Goal: Answer question/provide support: Share knowledge or assist other users

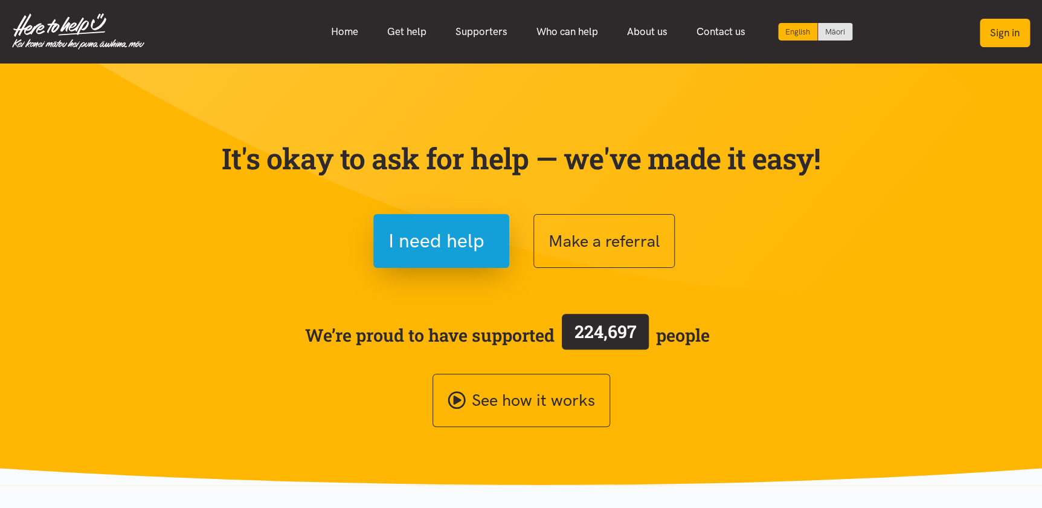
click at [1008, 34] on button "Sign in" at bounding box center [1005, 33] width 50 height 28
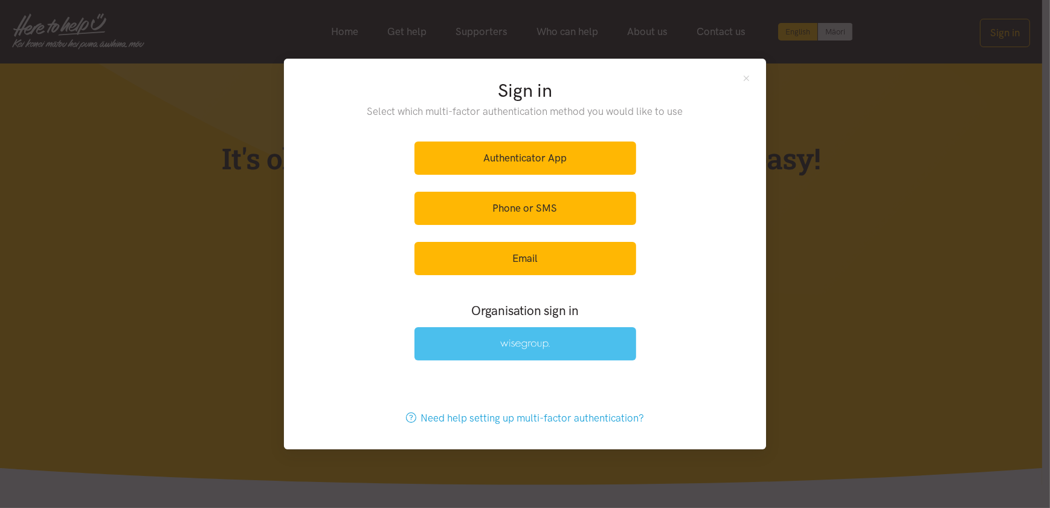
drag, startPoint x: 510, startPoint y: 342, endPoint x: 493, endPoint y: 356, distance: 22.3
click at [511, 342] on img at bounding box center [525, 344] width 50 height 10
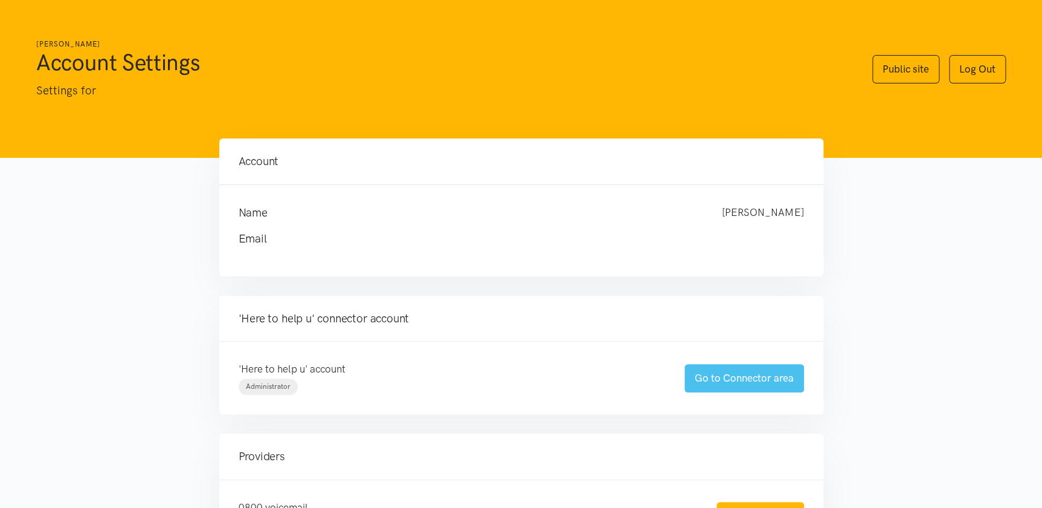
click at [729, 379] on link "Go to Connector area" at bounding box center [745, 378] width 120 height 28
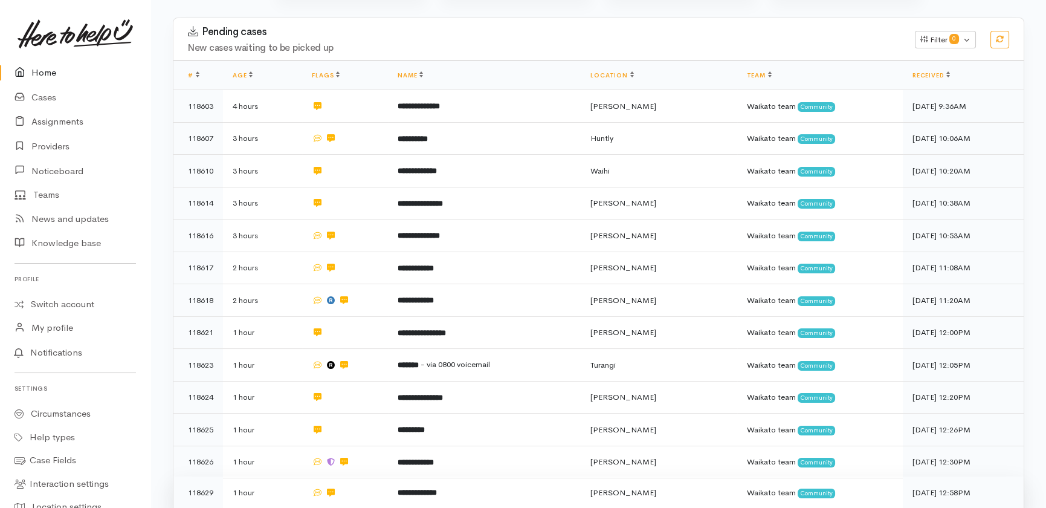
scroll to position [213, 0]
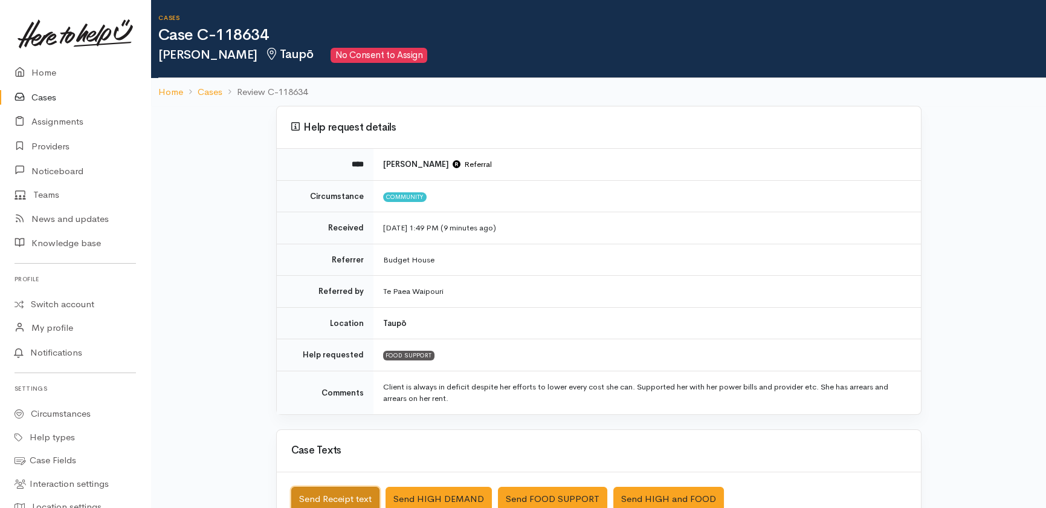
click at [343, 499] on button "Send Receipt text" at bounding box center [335, 498] width 88 height 25
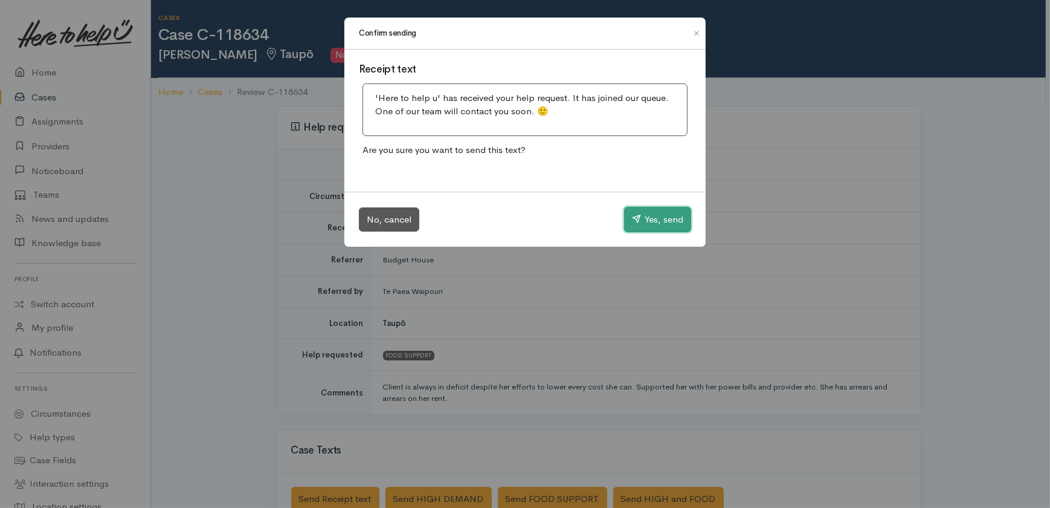
click at [668, 217] on button "Yes, send" at bounding box center [657, 219] width 67 height 25
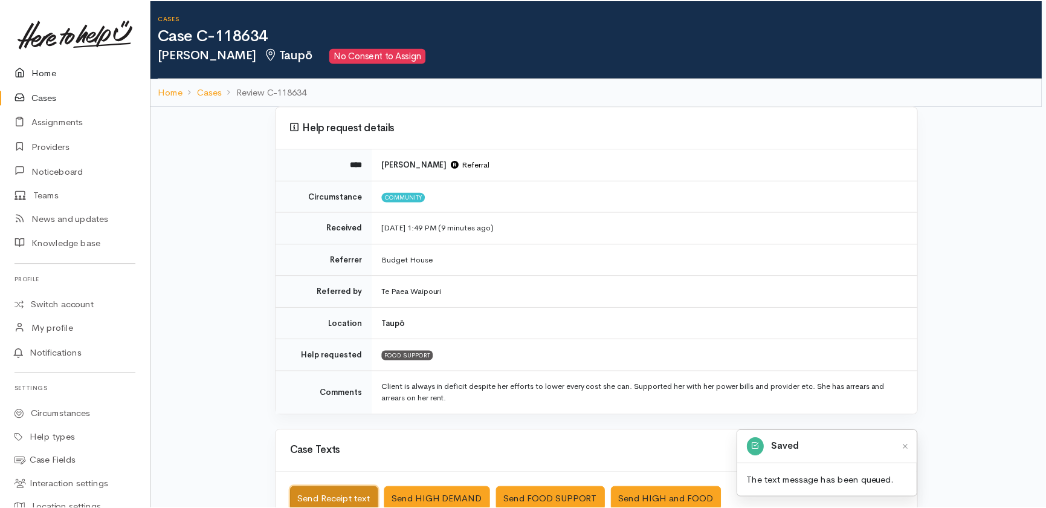
scroll to position [2, 0]
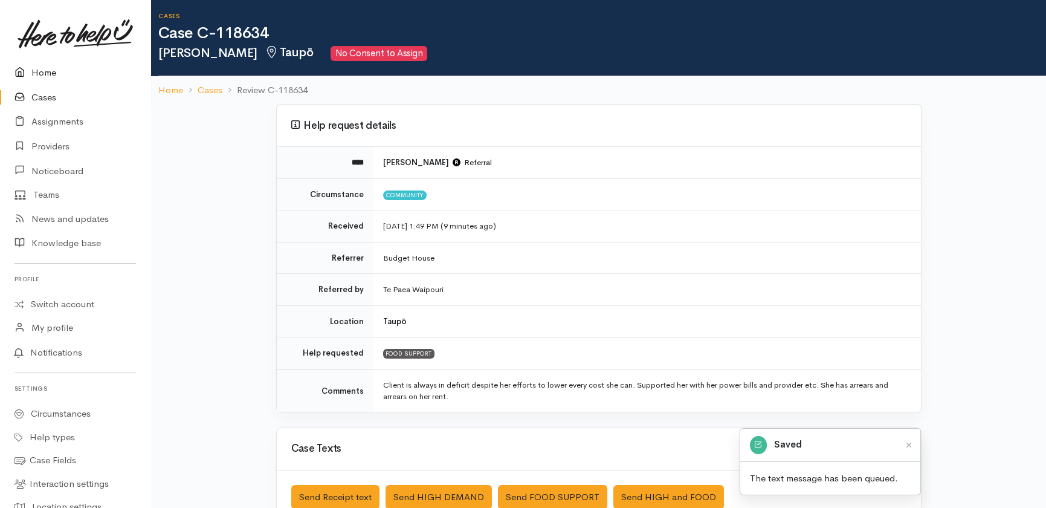
click at [48, 72] on link "Home" at bounding box center [75, 72] width 150 height 25
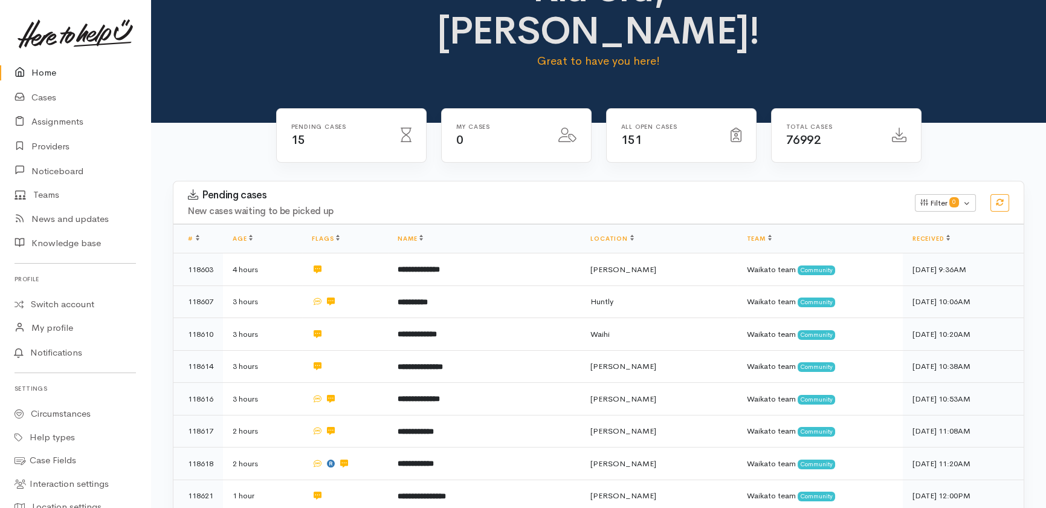
scroll to position [54, 0]
click at [48, 94] on link "Cases" at bounding box center [75, 97] width 150 height 25
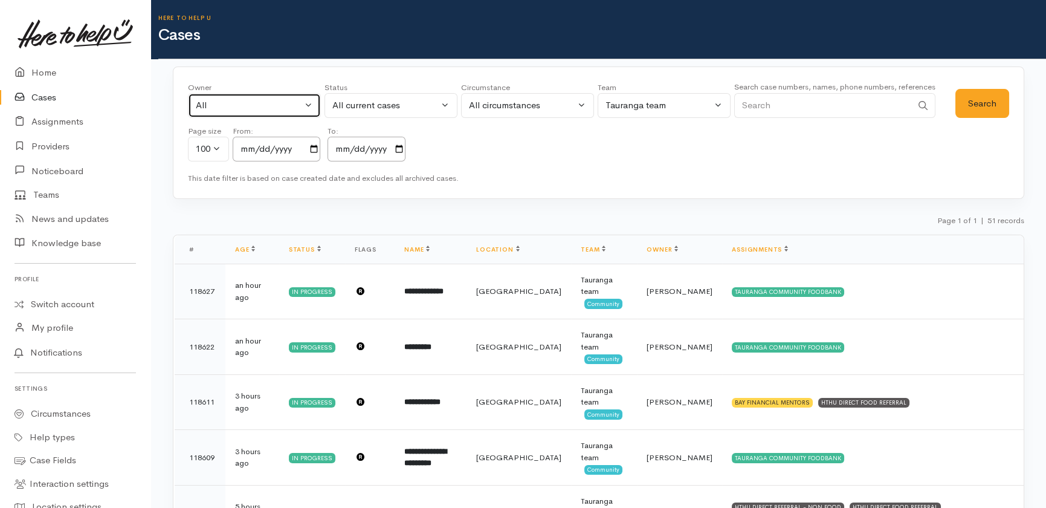
click at [279, 103] on div "All" at bounding box center [249, 105] width 106 height 14
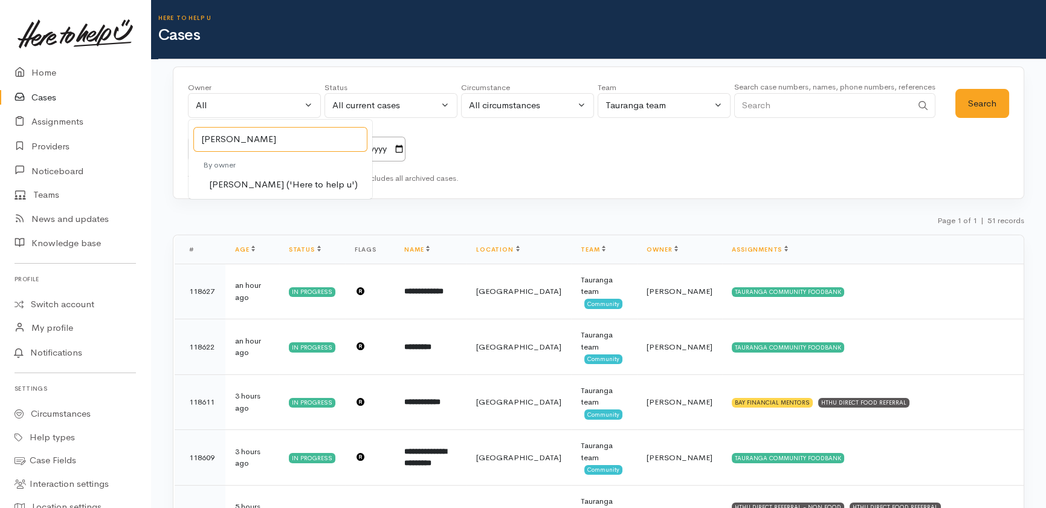
type input "shirley"
click at [288, 184] on span "[PERSON_NAME] ('Here to help u')" at bounding box center [283, 185] width 149 height 14
select select "1463"
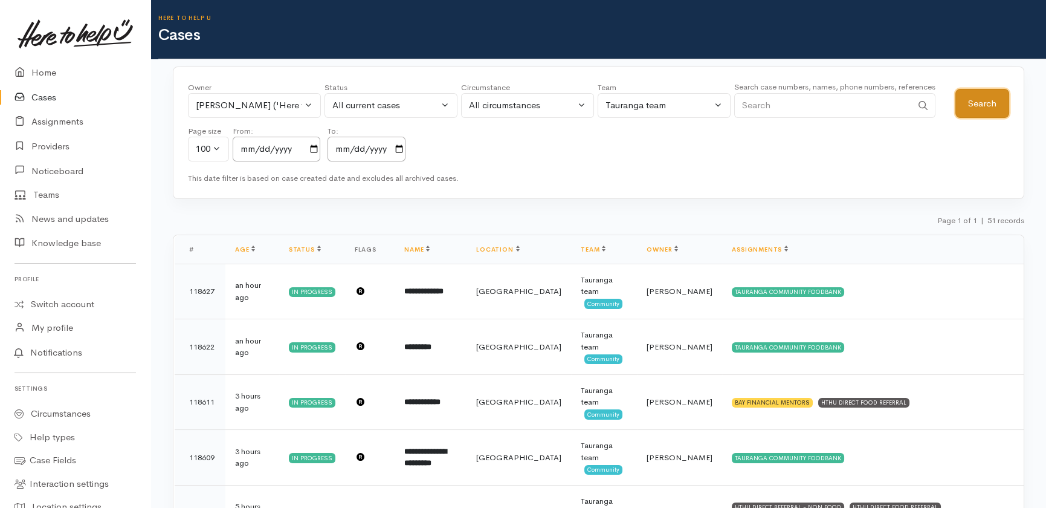
click at [971, 103] on button "Search" at bounding box center [982, 104] width 54 height 30
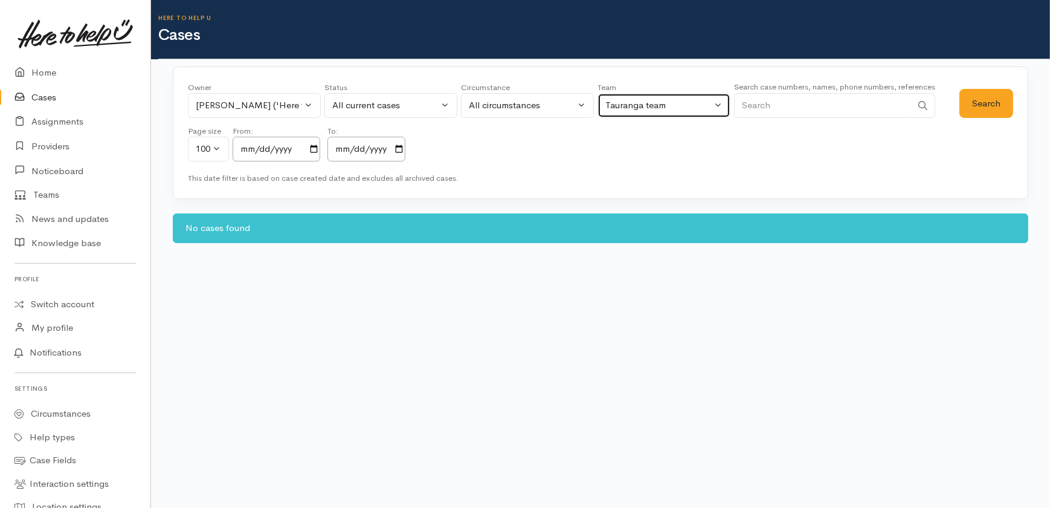
click at [700, 103] on div "Tauranga team" at bounding box center [658, 105] width 106 height 14
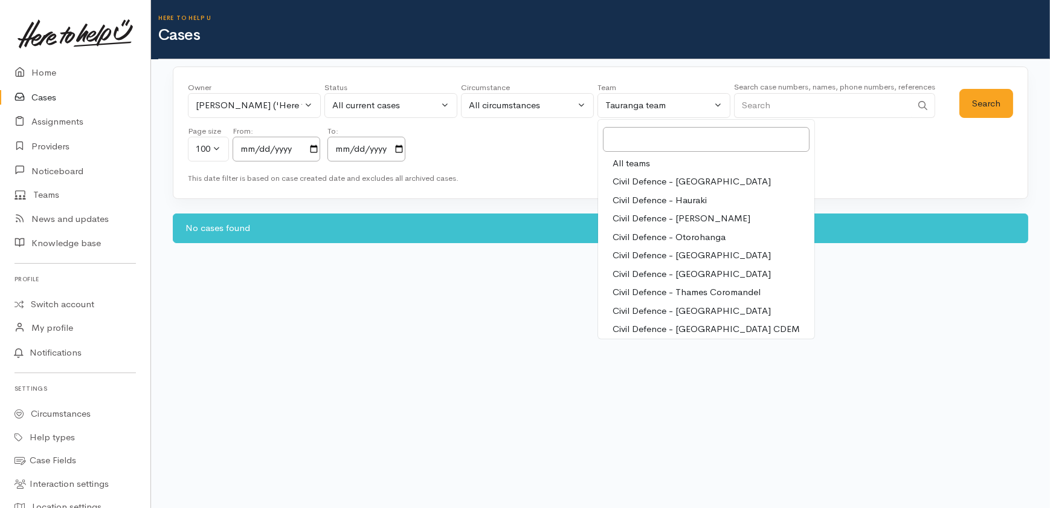
click at [642, 166] on span "All teams" at bounding box center [631, 163] width 37 height 14
select select "-1"
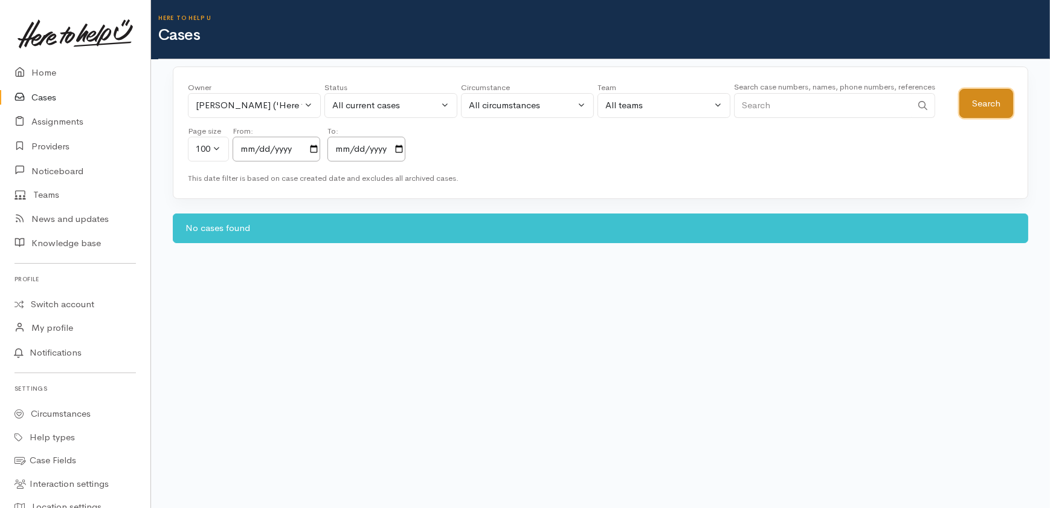
click at [991, 94] on button "Search" at bounding box center [986, 104] width 54 height 30
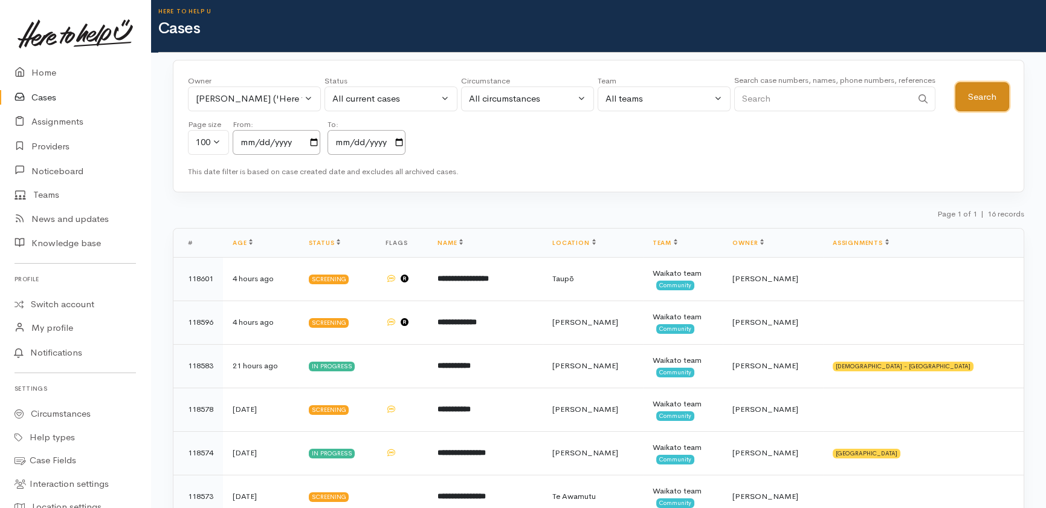
scroll to position [54, 0]
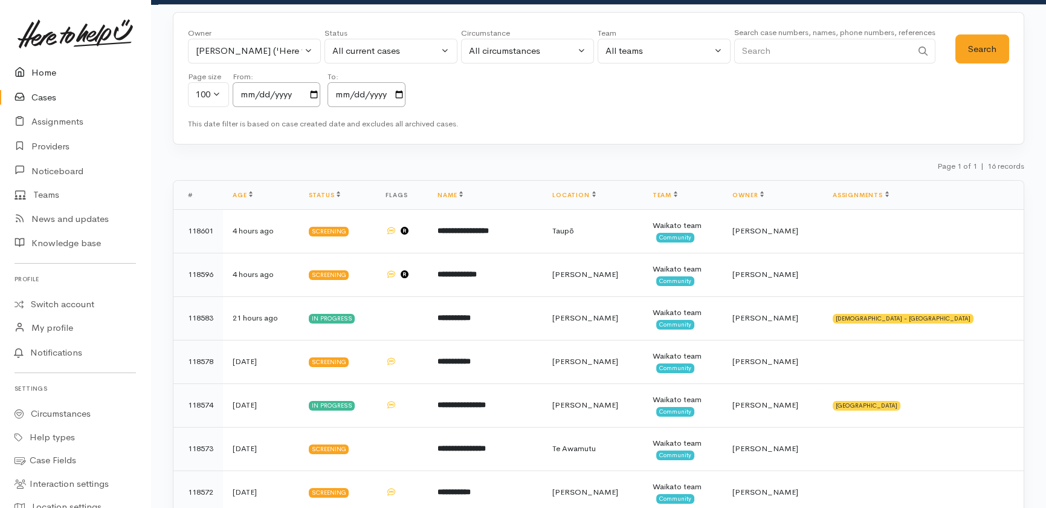
click at [48, 71] on link "Home" at bounding box center [75, 72] width 150 height 25
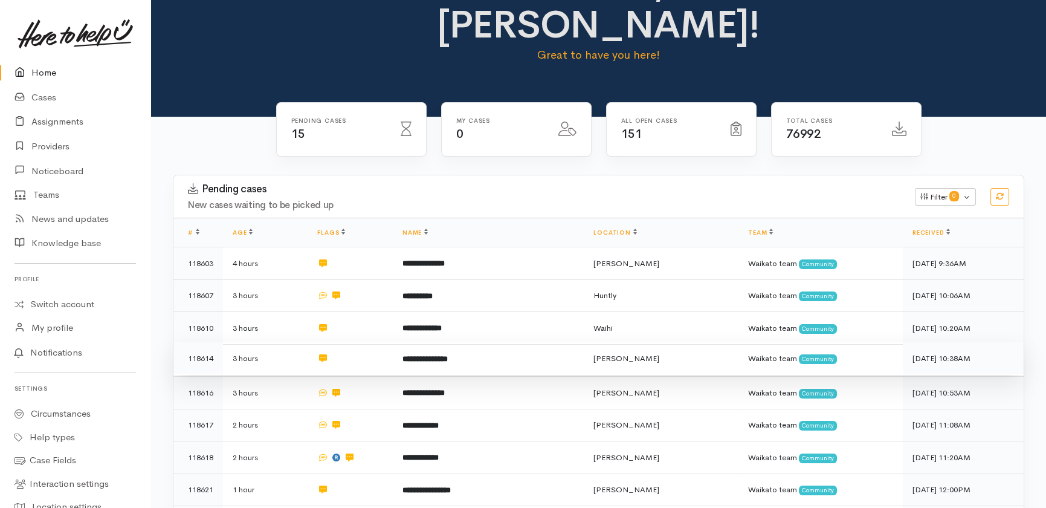
scroll to position [48, 0]
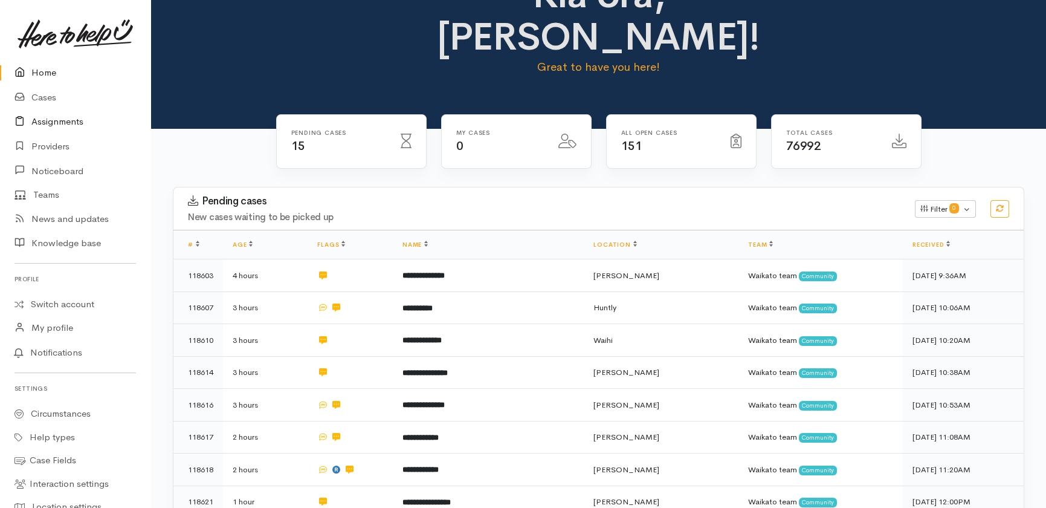
click at [62, 126] on link "Assignments" at bounding box center [75, 121] width 150 height 25
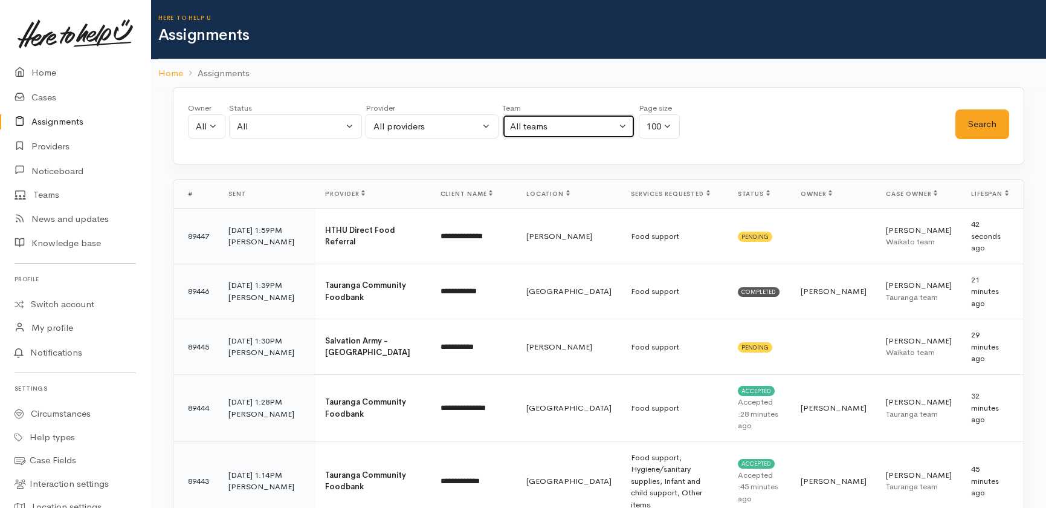
click at [573, 127] on div "All teams" at bounding box center [563, 127] width 106 height 14
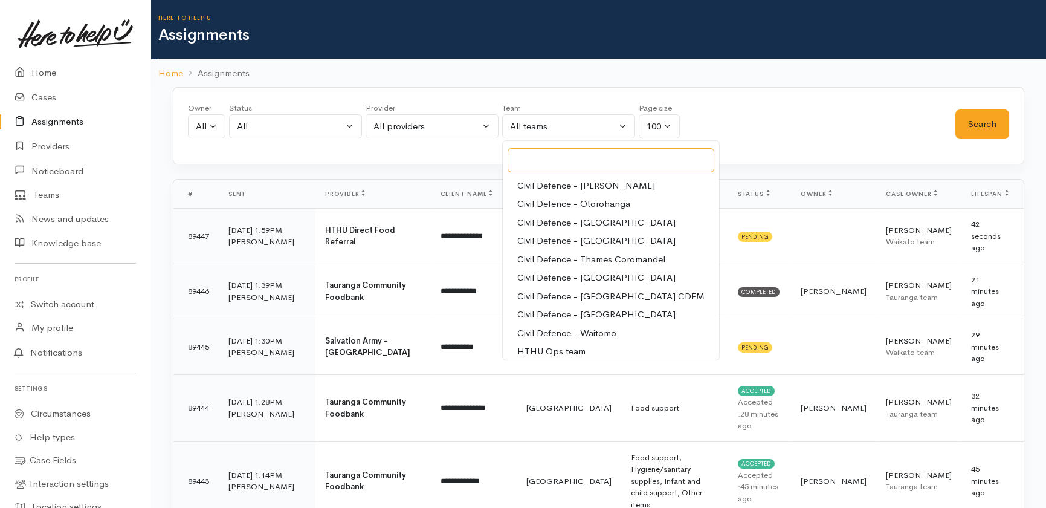
scroll to position [114, 0]
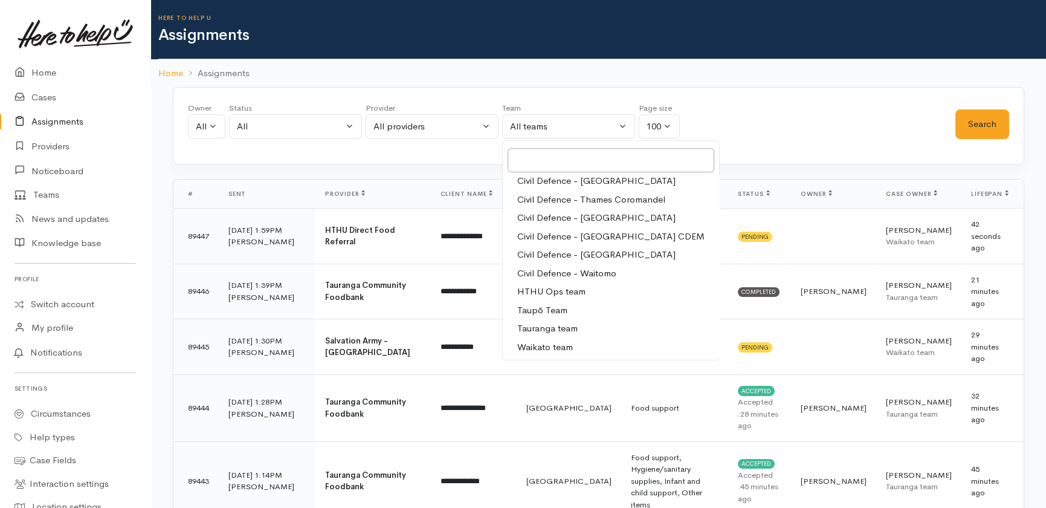
click at [548, 327] on span "Tauranga team" at bounding box center [547, 328] width 60 height 14
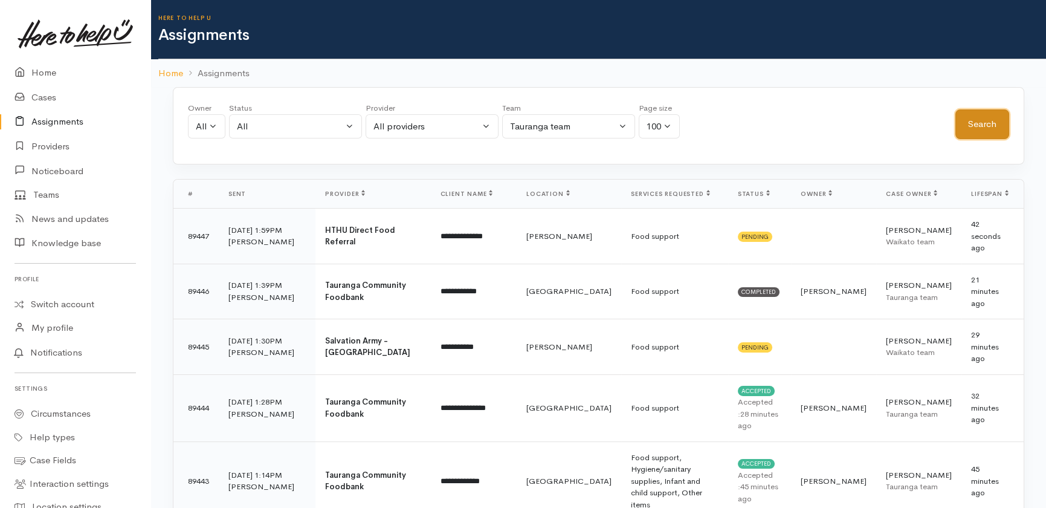
click at [987, 127] on button "Search" at bounding box center [982, 124] width 54 height 30
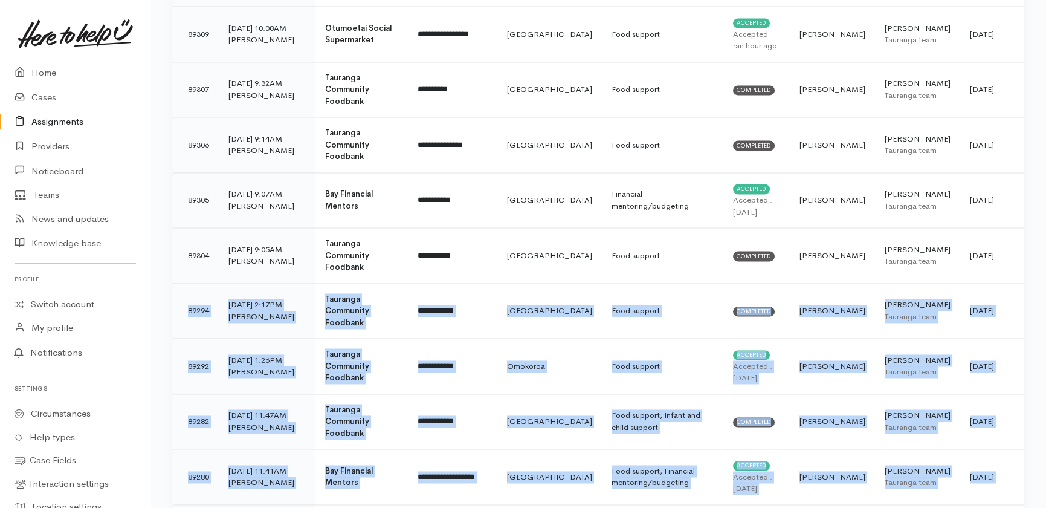
scroll to position [5137, 0]
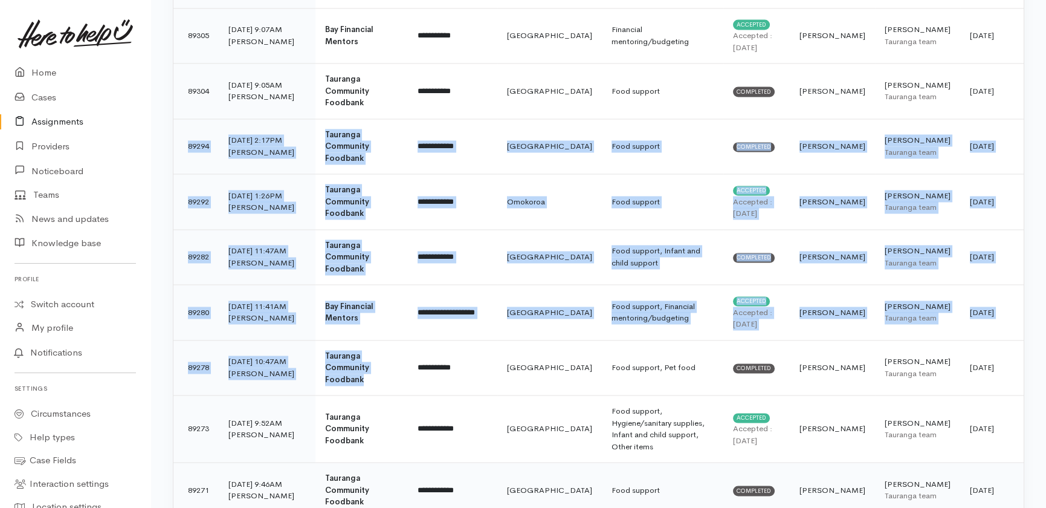
drag, startPoint x: 187, startPoint y: 246, endPoint x: 1011, endPoint y: 442, distance: 847.6
copy tbody "**********"
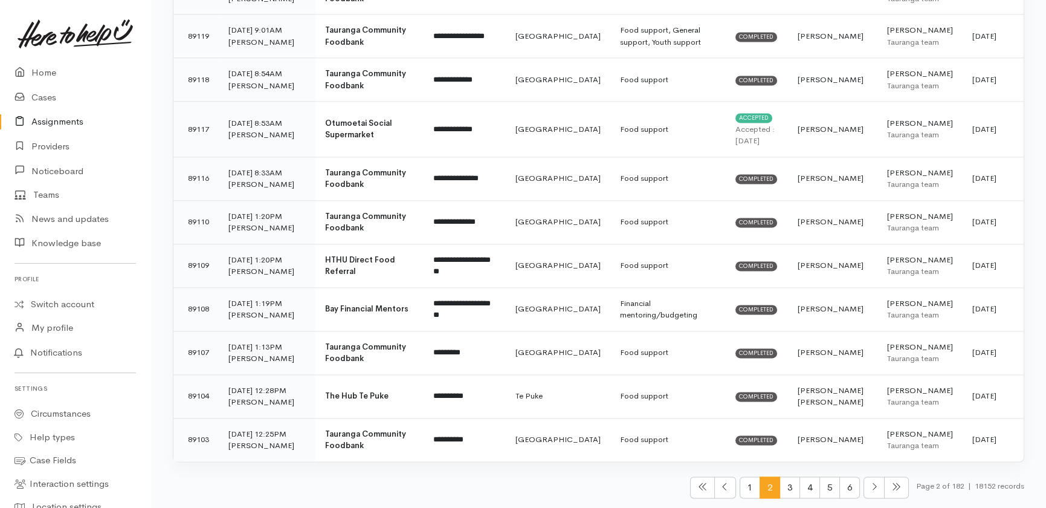
scroll to position [5078, 0]
drag, startPoint x: 185, startPoint y: 230, endPoint x: 997, endPoint y: 444, distance: 839.3
copy tbody "**********"
click at [787, 489] on span "3" at bounding box center [789, 487] width 21 height 22
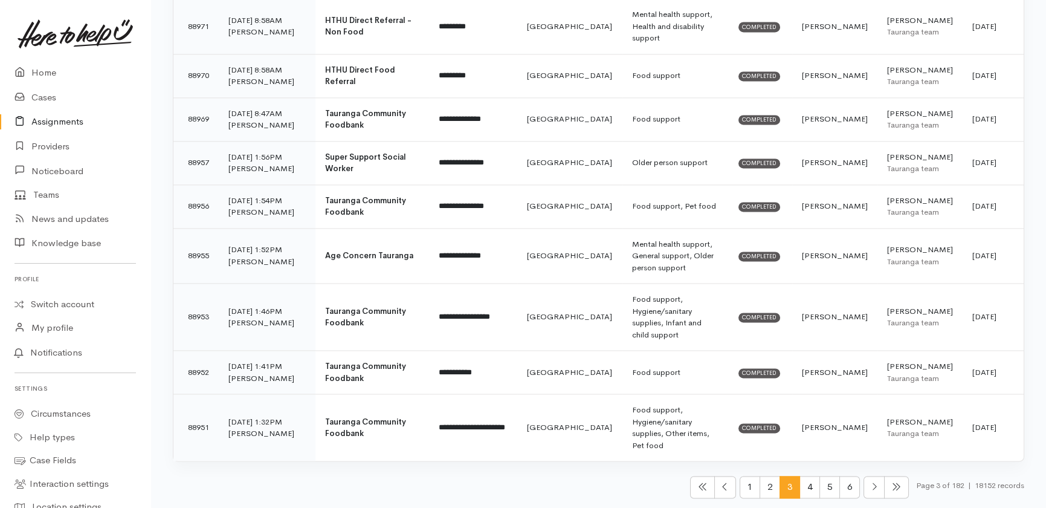
scroll to position [5031, 0]
drag, startPoint x: 182, startPoint y: 221, endPoint x: 998, endPoint y: 450, distance: 846.4
copy tbody "**********"
click at [804, 483] on span "4" at bounding box center [809, 486] width 21 height 22
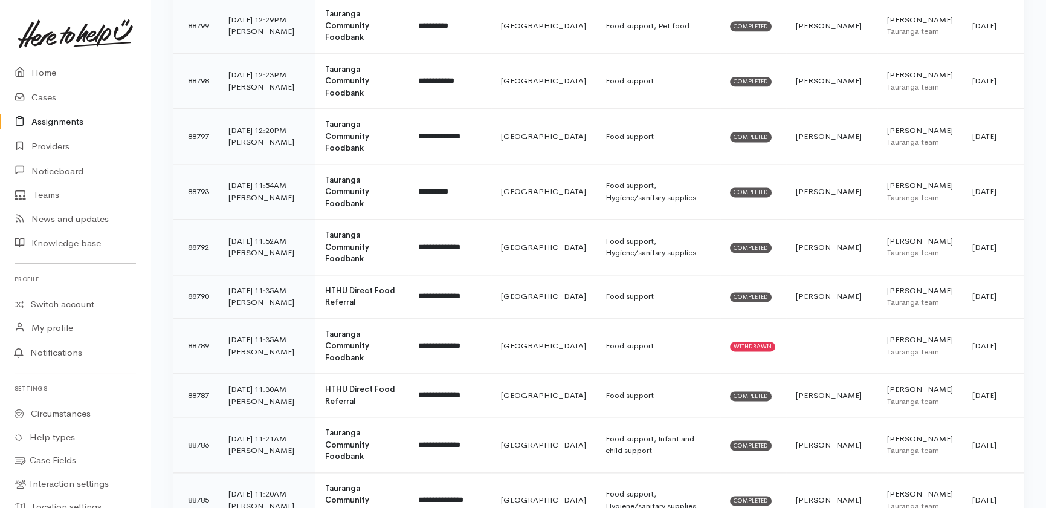
scroll to position [4713, 0]
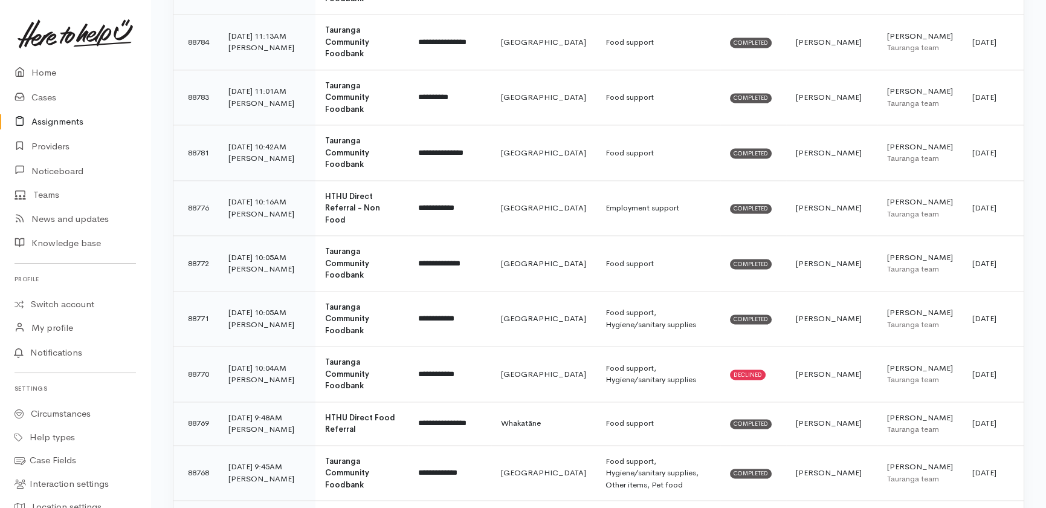
drag, startPoint x: 190, startPoint y: 219, endPoint x: 997, endPoint y: 445, distance: 838.2
copy tbody "**********"
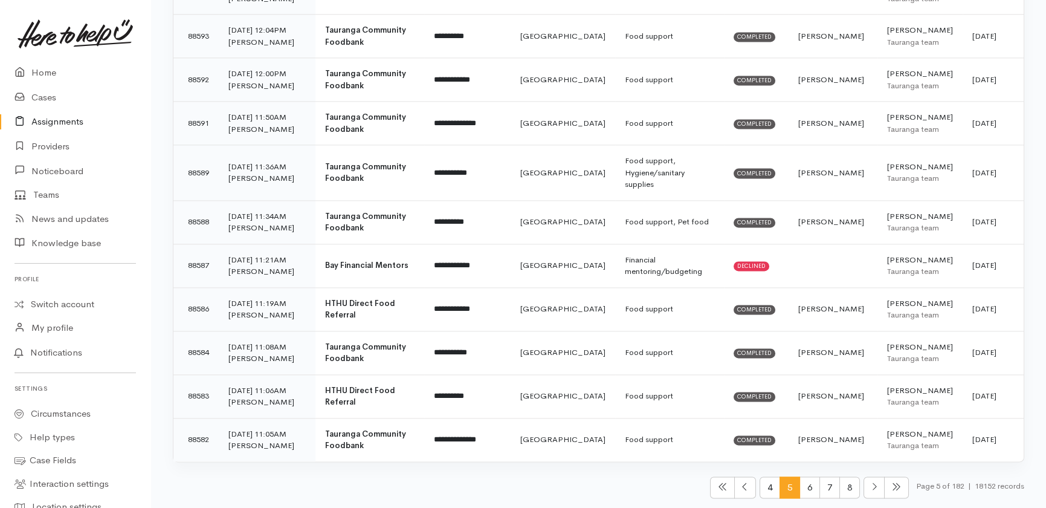
scroll to position [4619, 0]
drag, startPoint x: 182, startPoint y: 222, endPoint x: 995, endPoint y: 445, distance: 842.7
copy tbody "**********"
click at [804, 483] on span "6" at bounding box center [809, 487] width 21 height 22
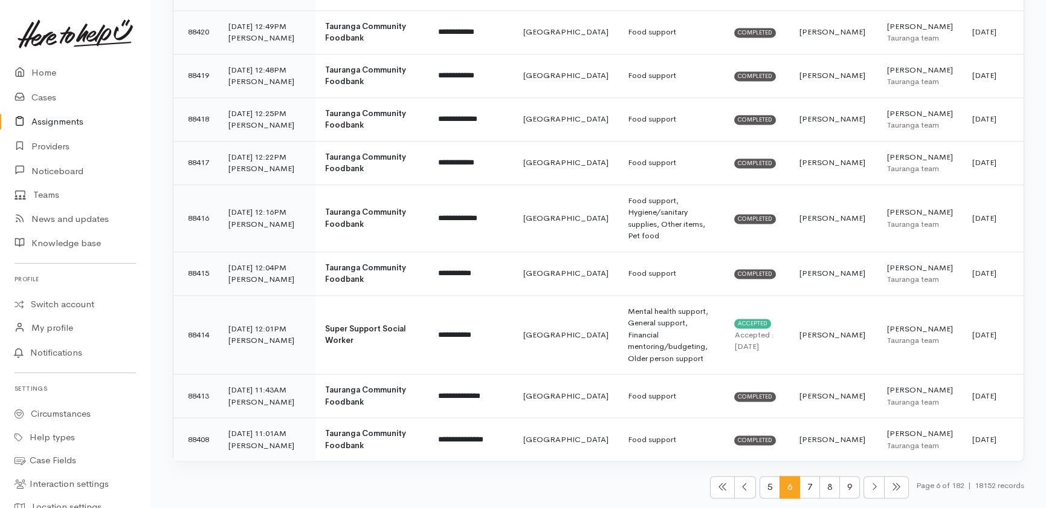
scroll to position [4996, 0]
drag, startPoint x: 181, startPoint y: 213, endPoint x: 1007, endPoint y: 448, distance: 858.7
copy tbody "**********"
click at [801, 490] on span "7" at bounding box center [809, 486] width 21 height 22
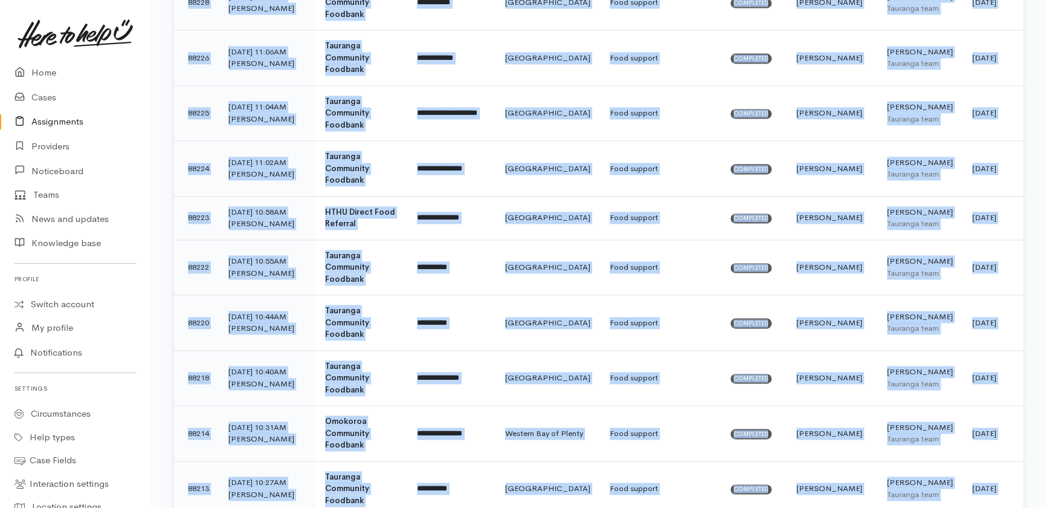
scroll to position [5031, 0]
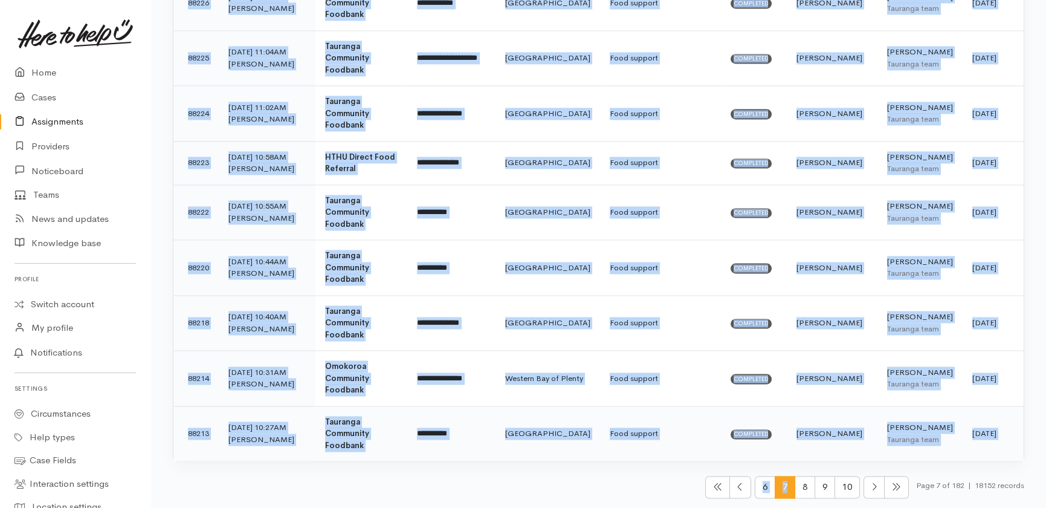
drag, startPoint x: 185, startPoint y: 211, endPoint x: 1010, endPoint y: 444, distance: 857.6
copy tbody "**********"
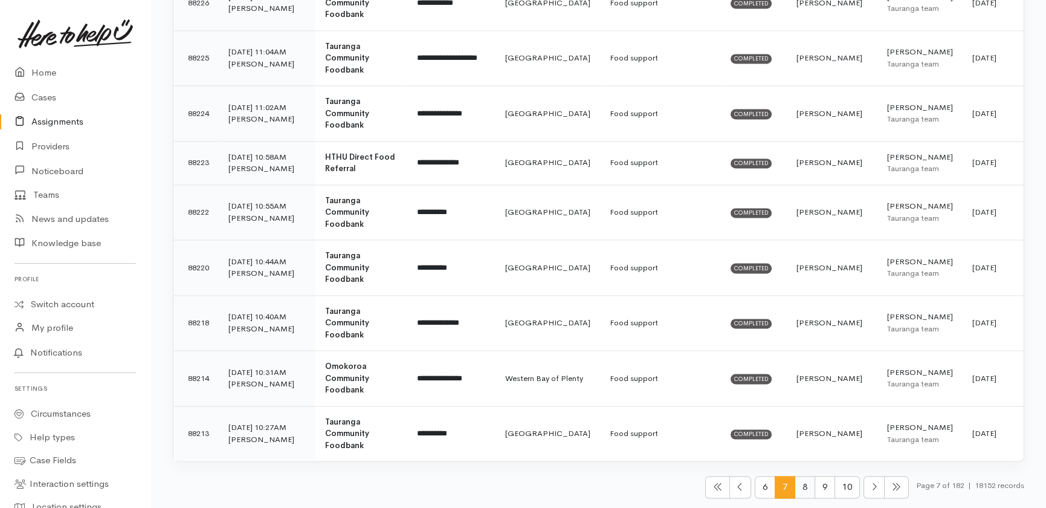
click at [802, 492] on span "8" at bounding box center [805, 486] width 21 height 22
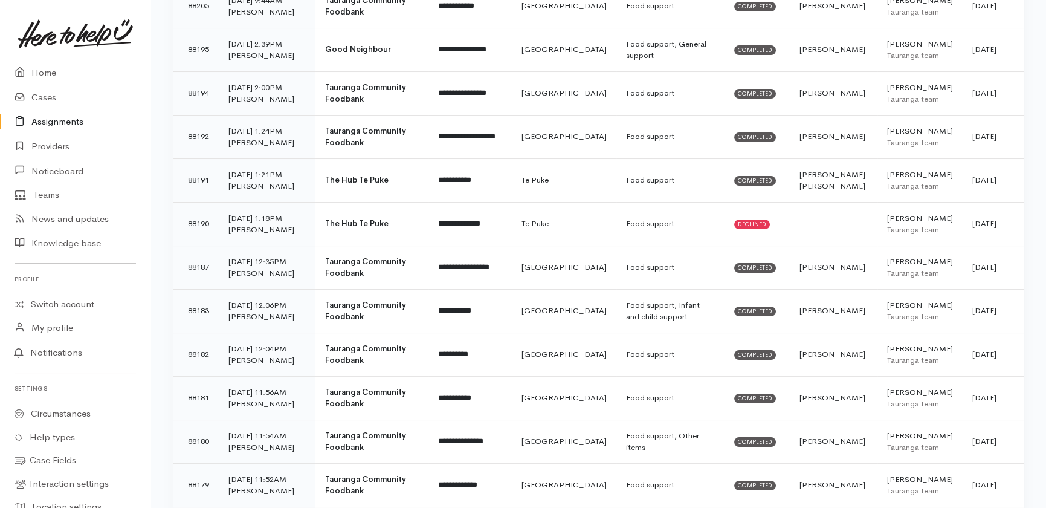
scroll to position [517, 0]
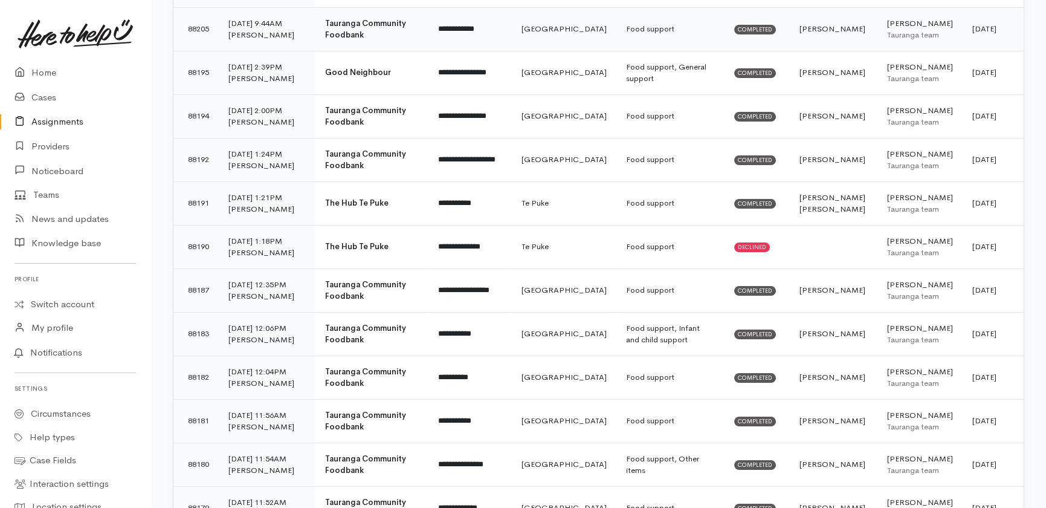
drag, startPoint x: 181, startPoint y: 217, endPoint x: 1007, endPoint y: 121, distance: 831.5
copy tbody "**********"
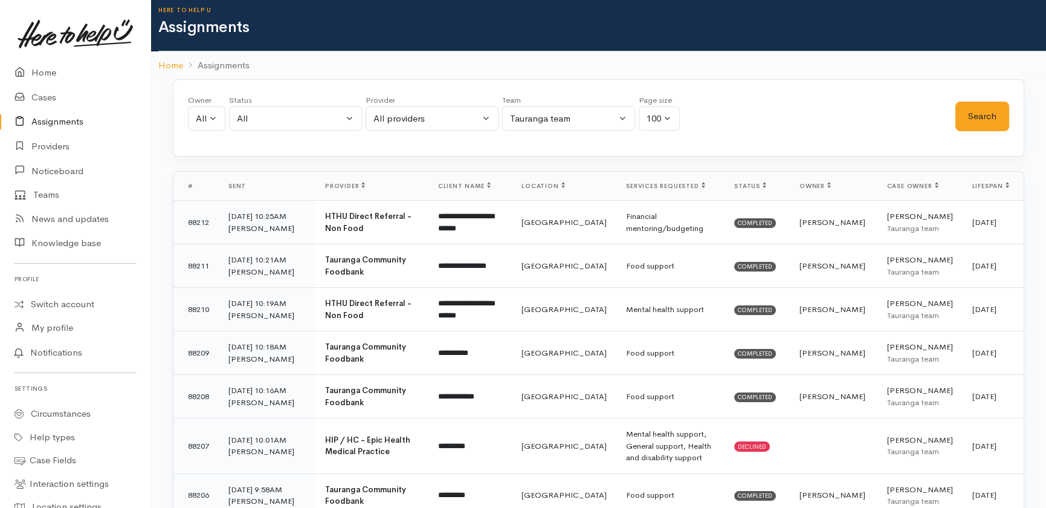
scroll to position [0, 0]
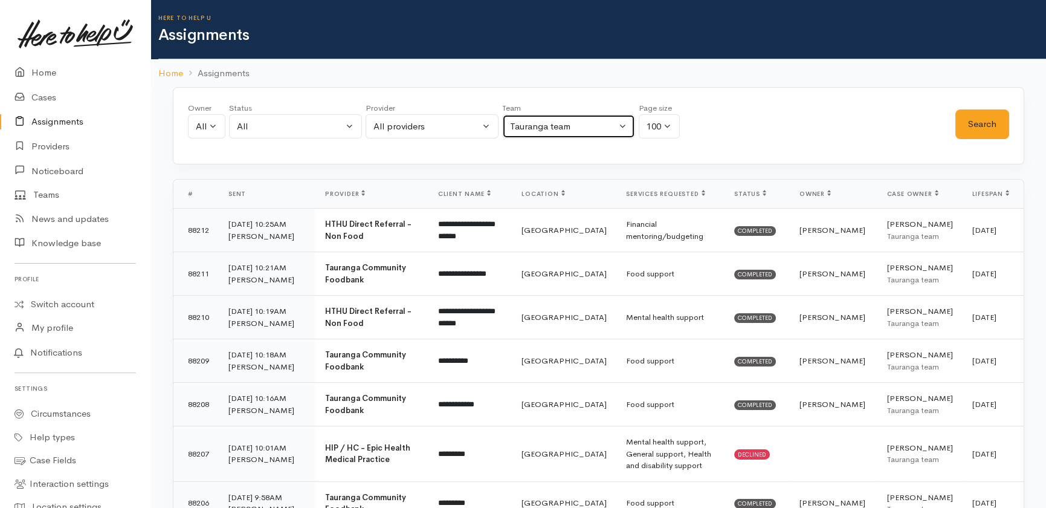
click at [578, 117] on button "Tauranga team" at bounding box center [568, 126] width 133 height 25
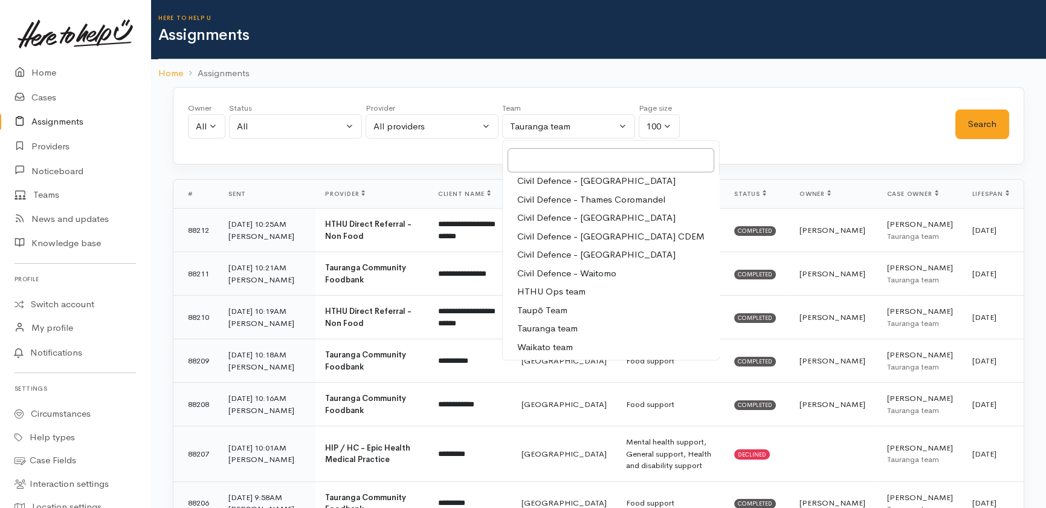
click at [559, 350] on span "Waikato team" at bounding box center [545, 347] width 56 height 14
select select "1"
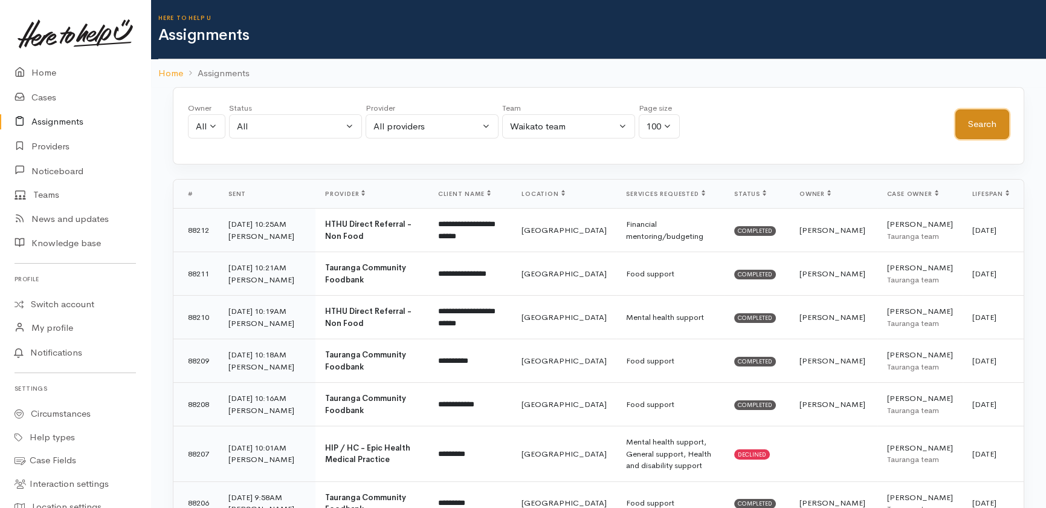
click at [979, 121] on button "Search" at bounding box center [982, 124] width 54 height 30
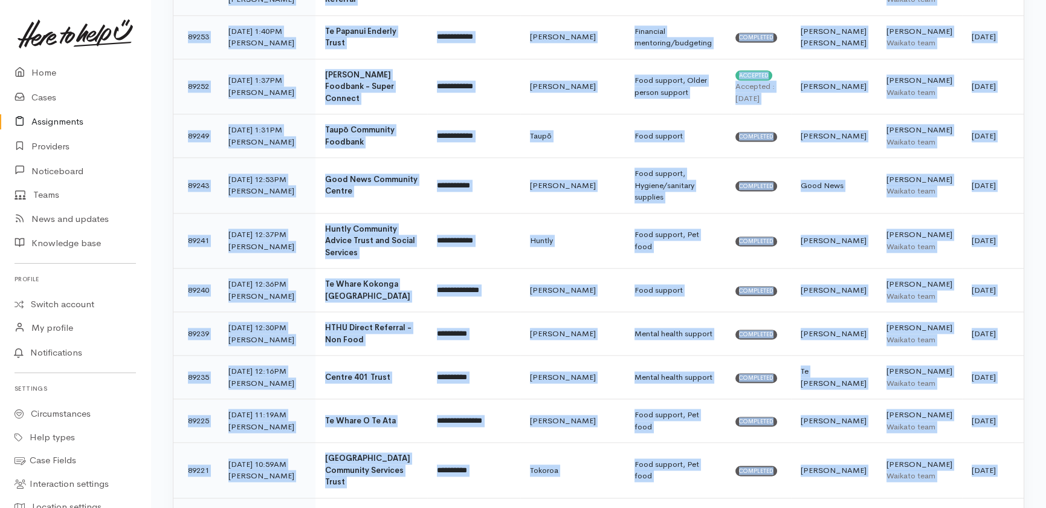
scroll to position [4678, 0]
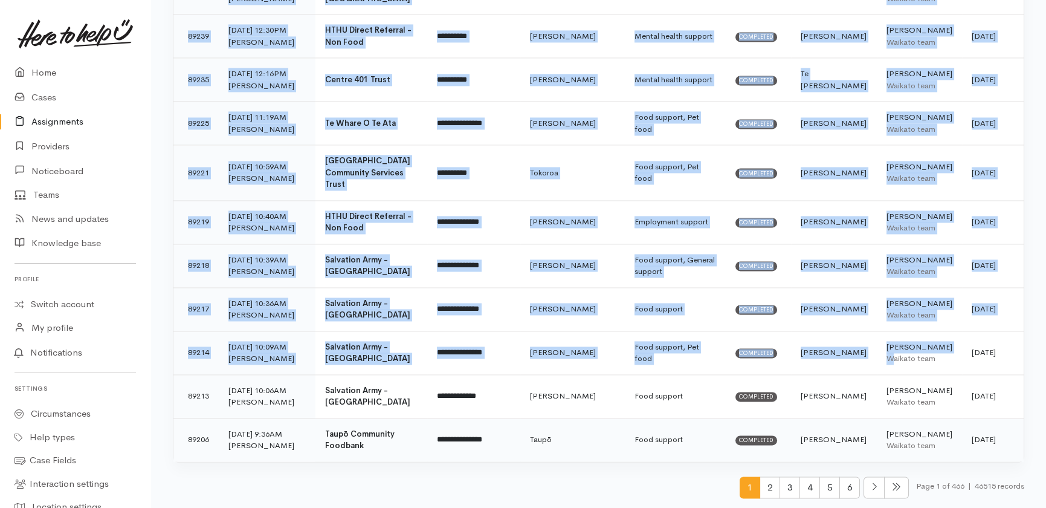
drag, startPoint x: 189, startPoint y: 103, endPoint x: 1009, endPoint y: 445, distance: 888.9
copy tbody "**********"
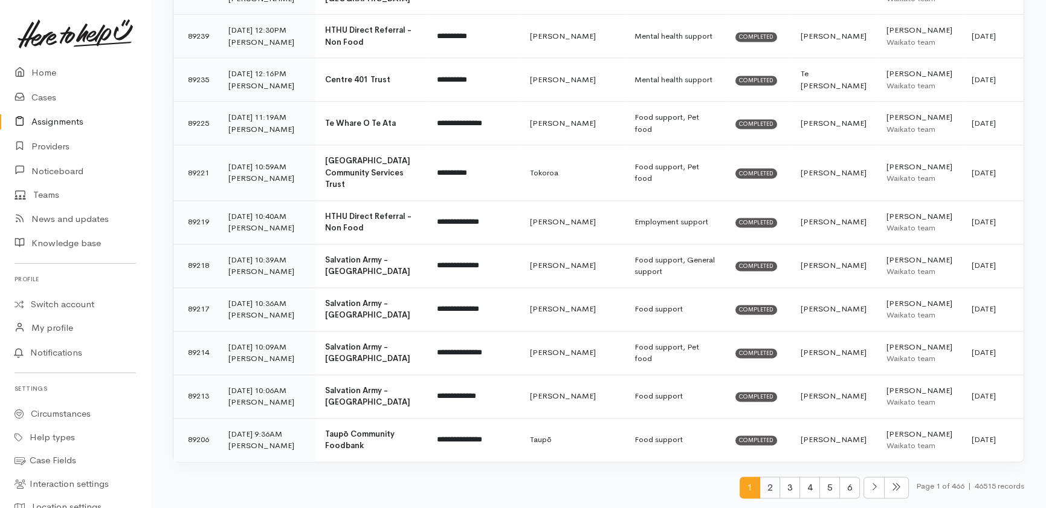
click at [767, 483] on span "2" at bounding box center [769, 487] width 21 height 22
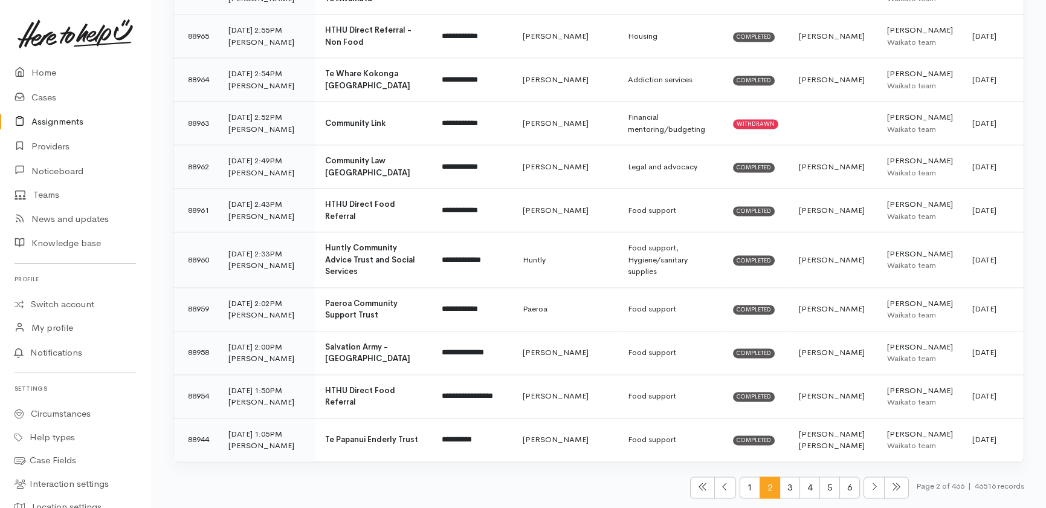
scroll to position [4595, 0]
drag, startPoint x: 185, startPoint y: 218, endPoint x: 1026, endPoint y: 443, distance: 870.3
copy table "# Sent Provider Client name Location Services requested Status Owner Case owner…"
click at [779, 485] on span "3" at bounding box center [789, 487] width 21 height 22
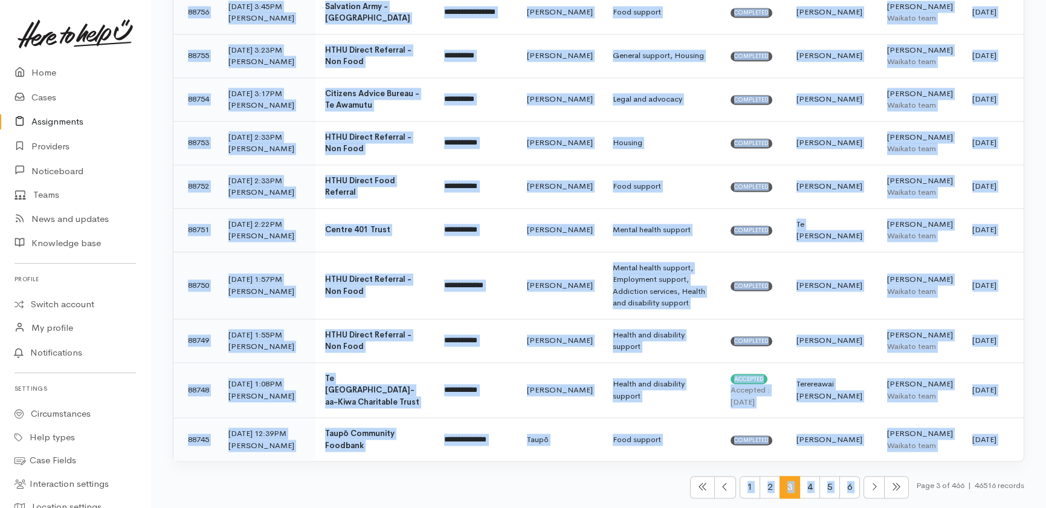
scroll to position [4678, 0]
drag, startPoint x: 185, startPoint y: 218, endPoint x: 998, endPoint y: 453, distance: 845.2
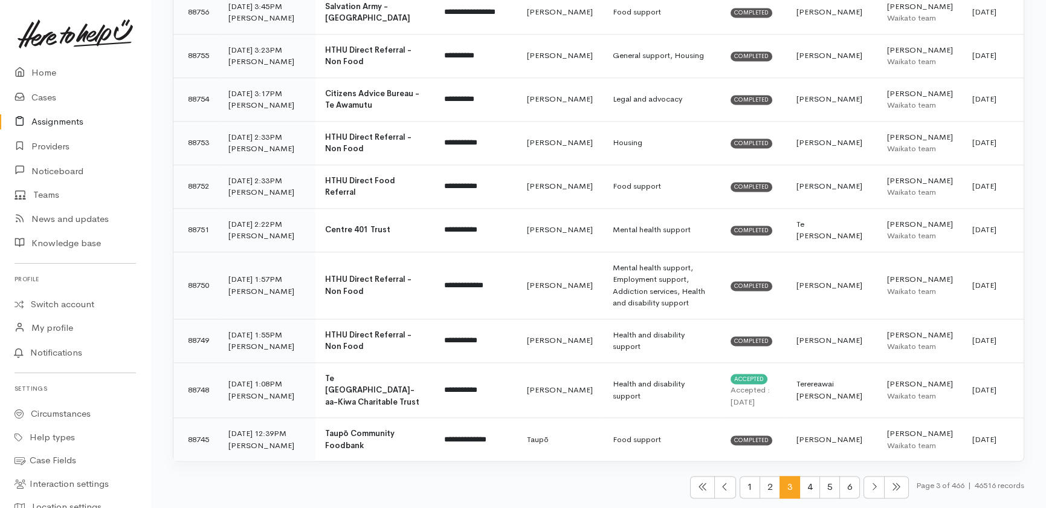
drag, startPoint x: 805, startPoint y: 486, endPoint x: 655, endPoint y: 489, distance: 150.5
click at [805, 486] on span "4" at bounding box center [809, 486] width 21 height 22
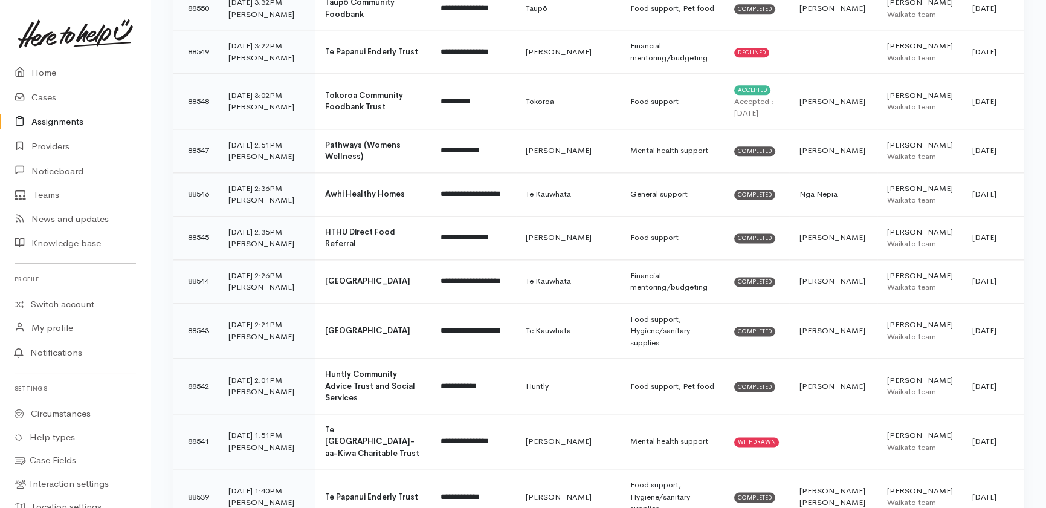
scroll to position [4407, 0]
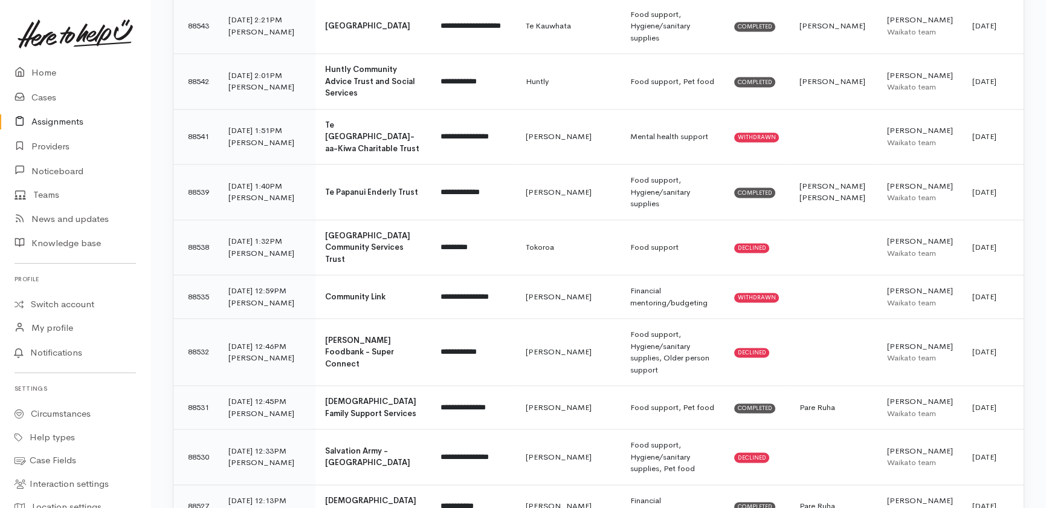
drag, startPoint x: 188, startPoint y: 216, endPoint x: 1005, endPoint y: 453, distance: 851.1
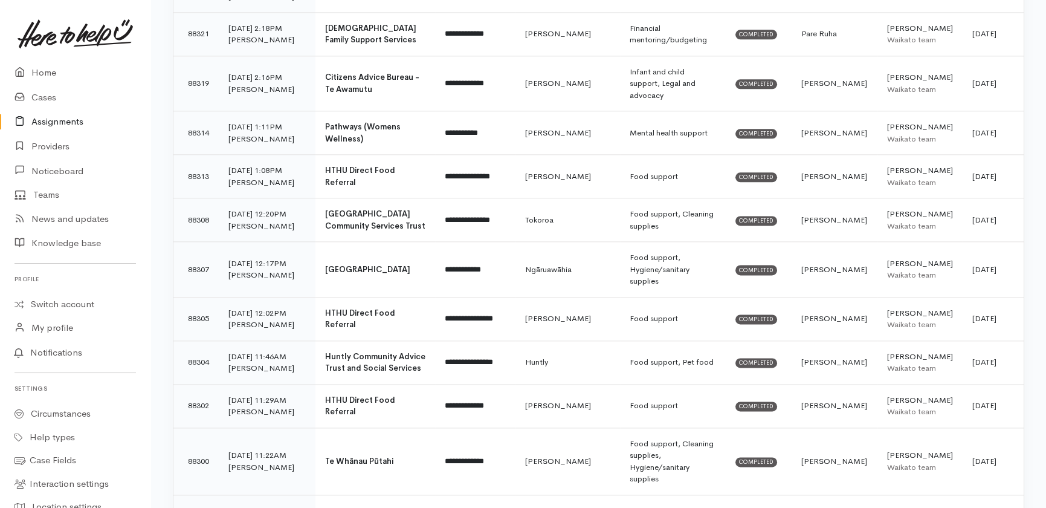
scroll to position [4372, 0]
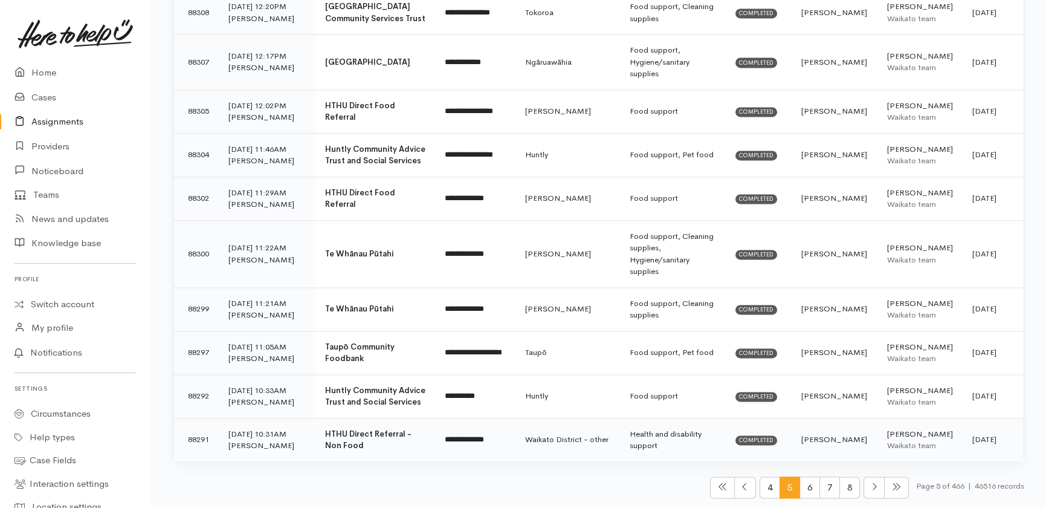
drag, startPoint x: 181, startPoint y: 216, endPoint x: 996, endPoint y: 448, distance: 847.4
click at [806, 483] on span "6" at bounding box center [809, 487] width 21 height 22
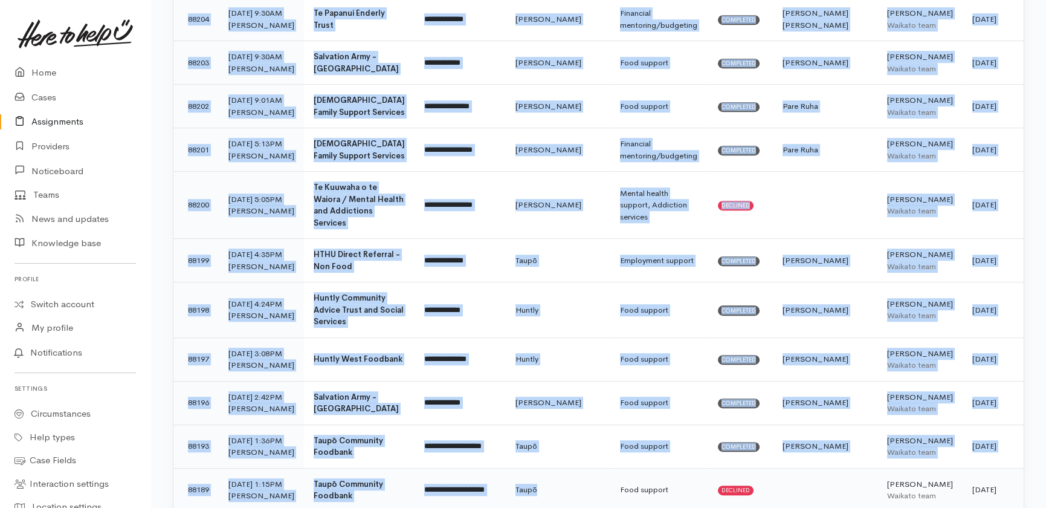
scroll to position [2094, 0]
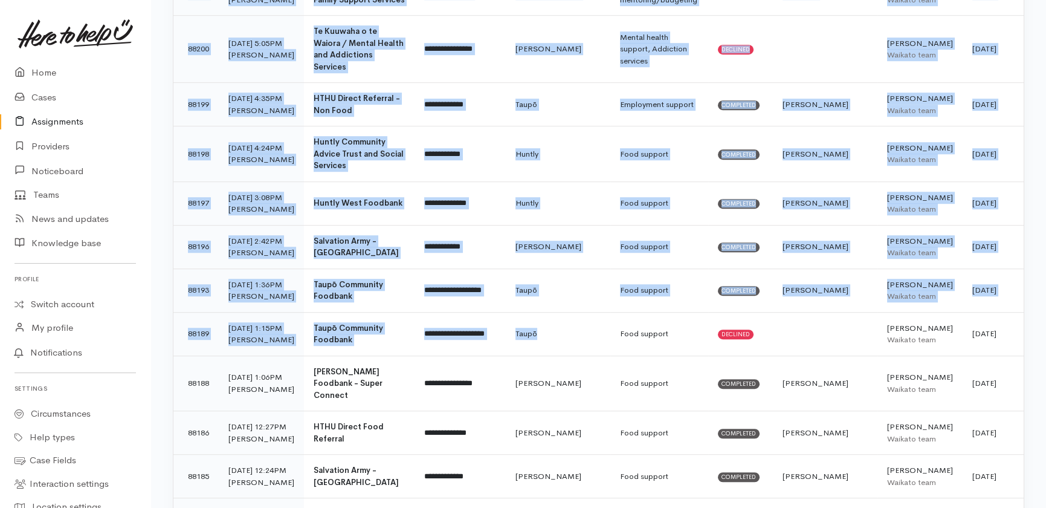
drag, startPoint x: 184, startPoint y: 222, endPoint x: 1009, endPoint y: 39, distance: 844.7
click at [1009, 39] on tbody "**********" at bounding box center [598, 454] width 850 height 4680
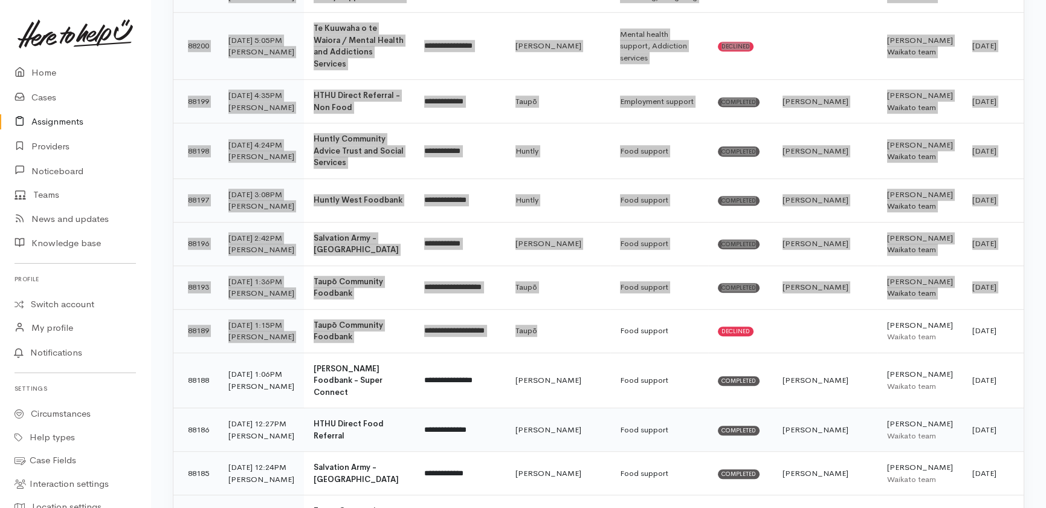
scroll to position [2149, 0]
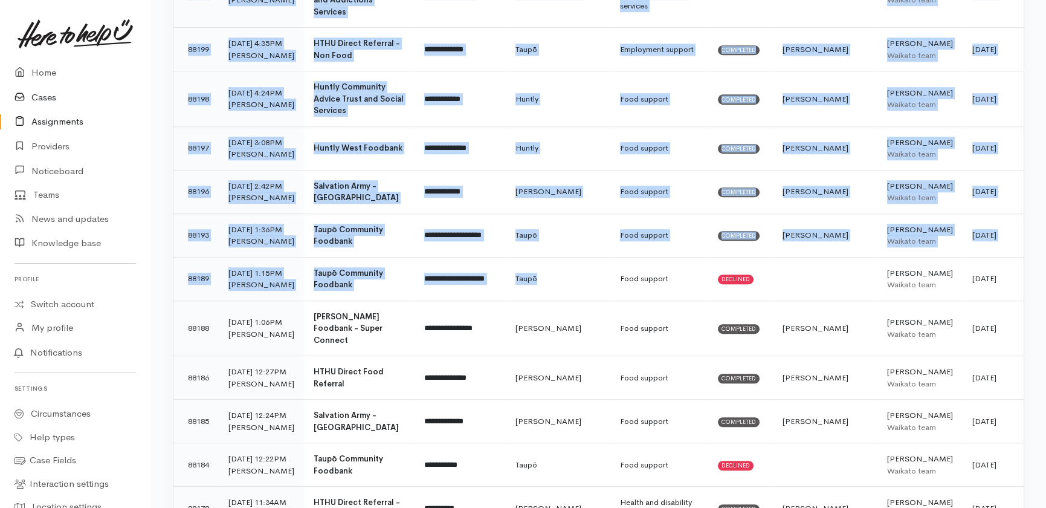
click at [39, 97] on link "Cases" at bounding box center [75, 97] width 150 height 25
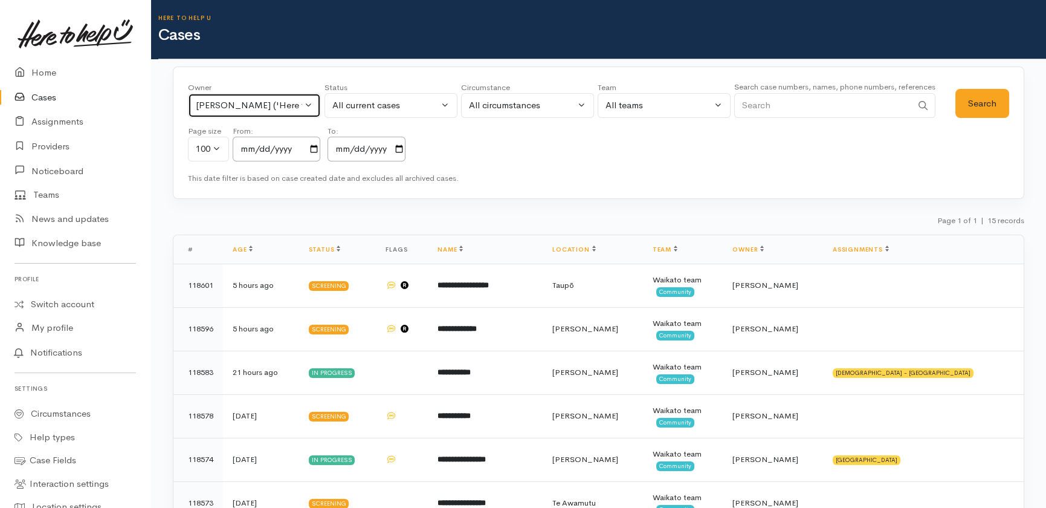
click at [305, 100] on button "[PERSON_NAME] ('Here to help u')" at bounding box center [254, 105] width 133 height 25
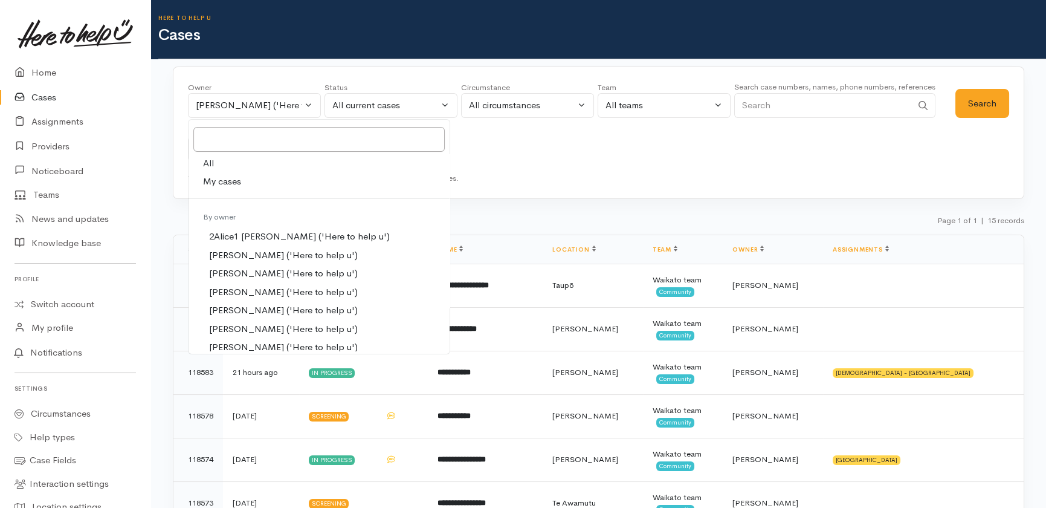
click at [769, 185] on div "Owner All My cases 2Alice1 Faye Davies ('Here to help u') Aandrea Murray ('Here…" at bounding box center [598, 132] width 851 height 133
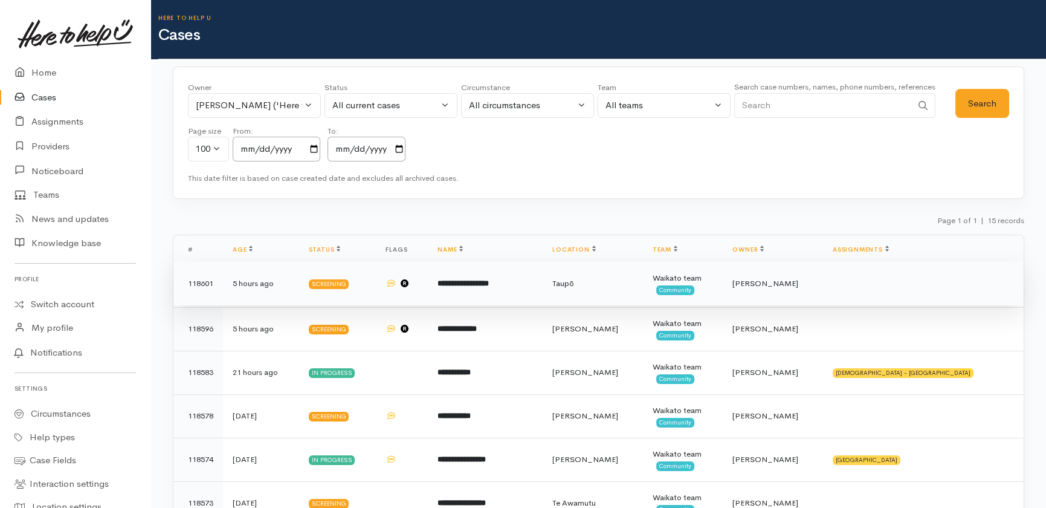
click at [465, 281] on b "**********" at bounding box center [462, 283] width 51 height 8
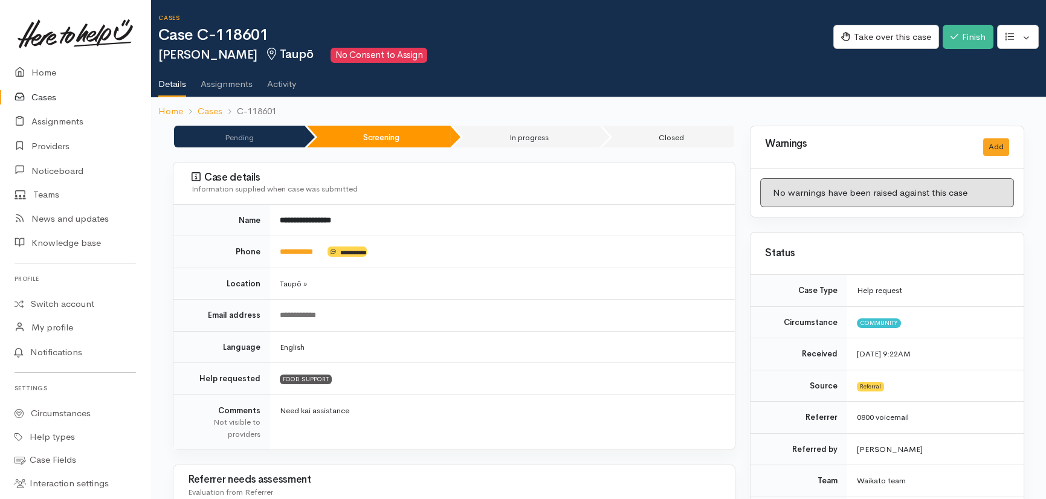
click at [268, 88] on link "Activity" at bounding box center [281, 80] width 29 height 34
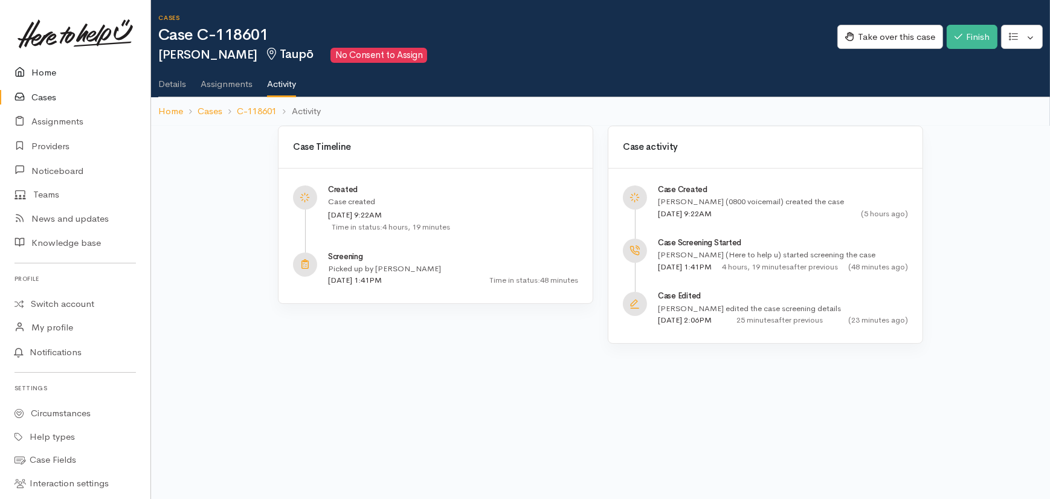
click at [43, 73] on link "Home" at bounding box center [75, 72] width 150 height 25
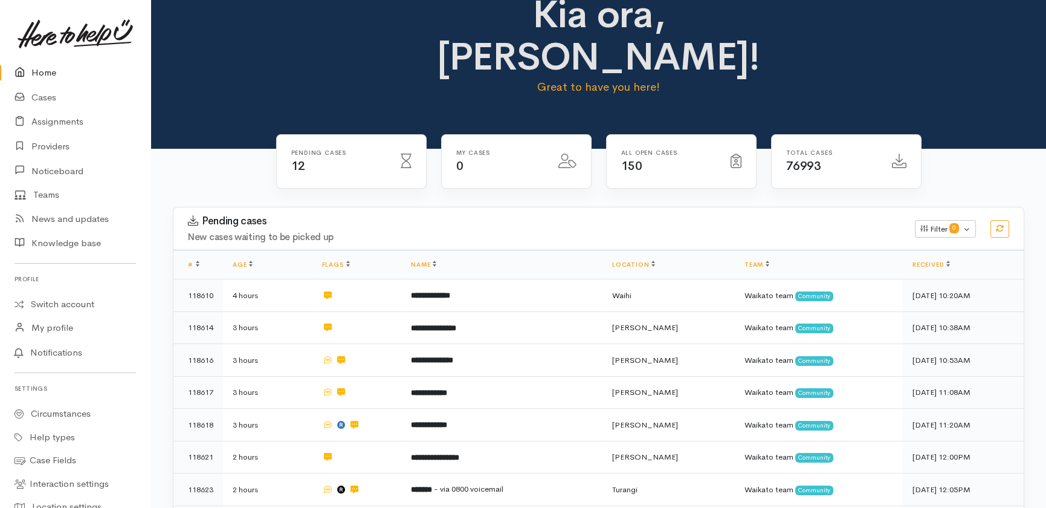
scroll to position [54, 0]
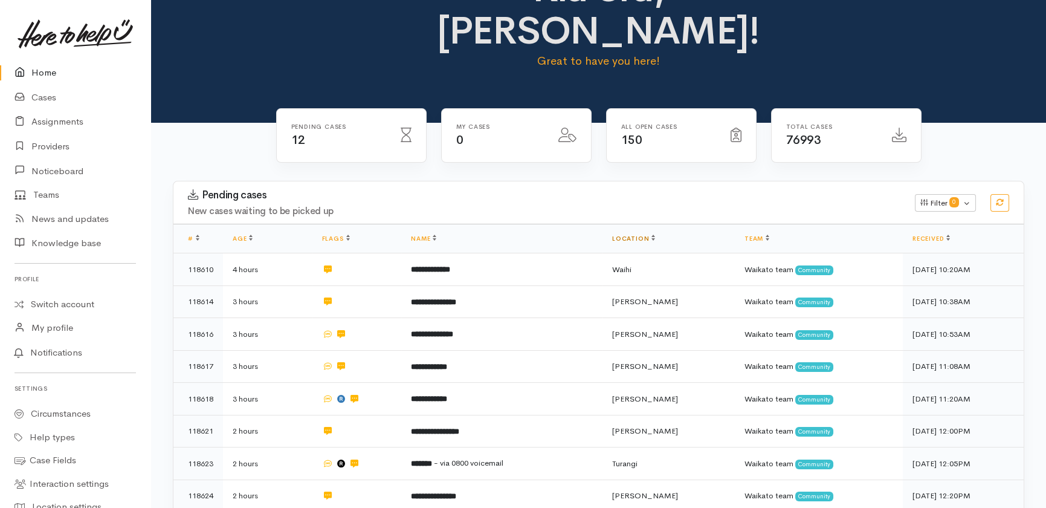
click at [655, 234] on link "Location" at bounding box center [633, 238] width 43 height 8
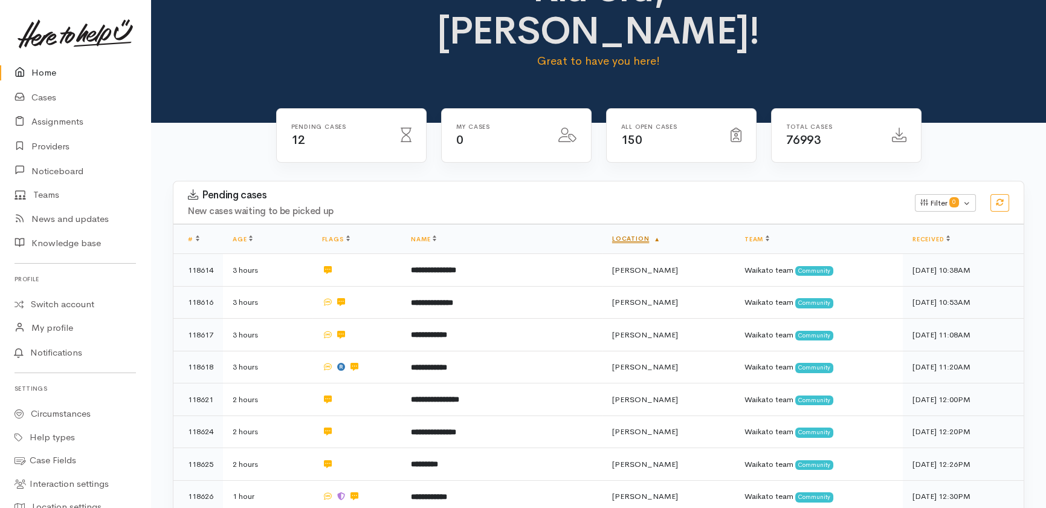
click at [657, 234] on link "Location" at bounding box center [636, 238] width 48 height 8
